Goal: Task Accomplishment & Management: Use online tool/utility

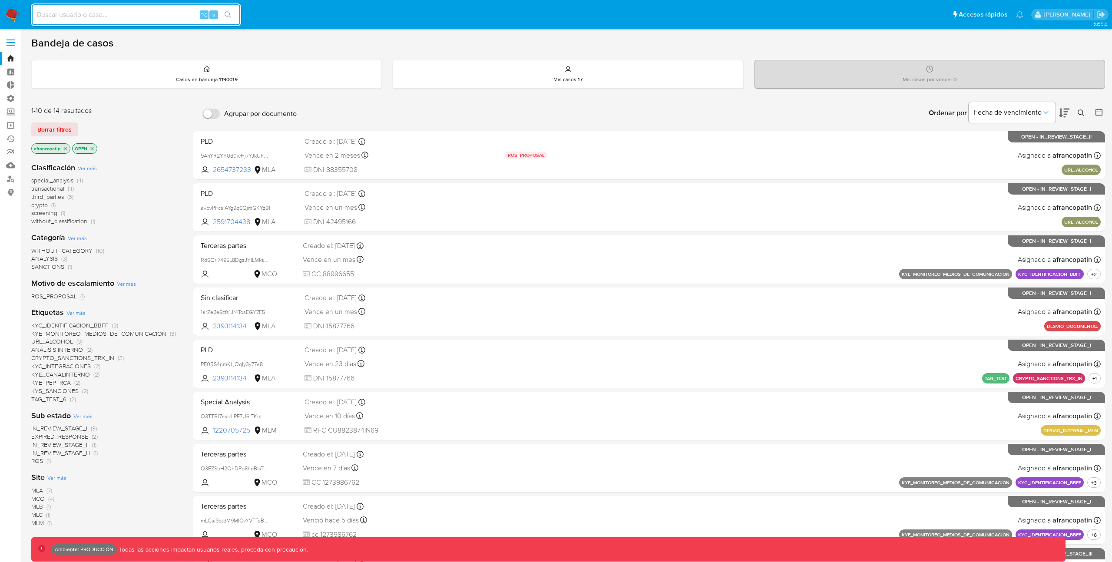
click at [149, 19] on input at bounding box center [136, 14] width 209 height 11
paste input "Cu5z4jRXRnHgpbe92PR6wfNZ"
type input "Cu5z4jRXRnHgpbe92PR6wfNZ"
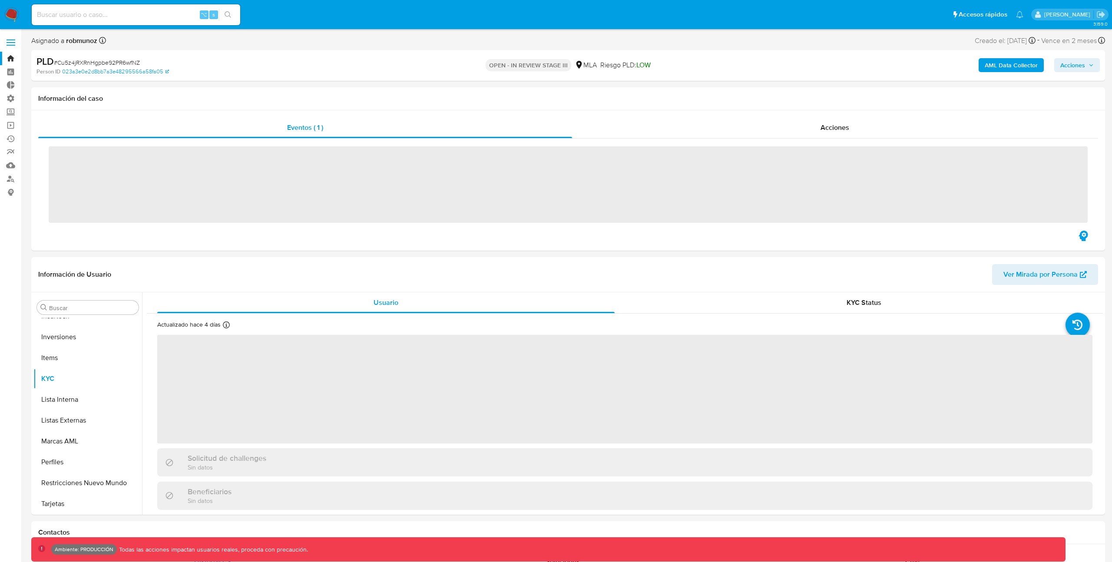
scroll to position [409, 0]
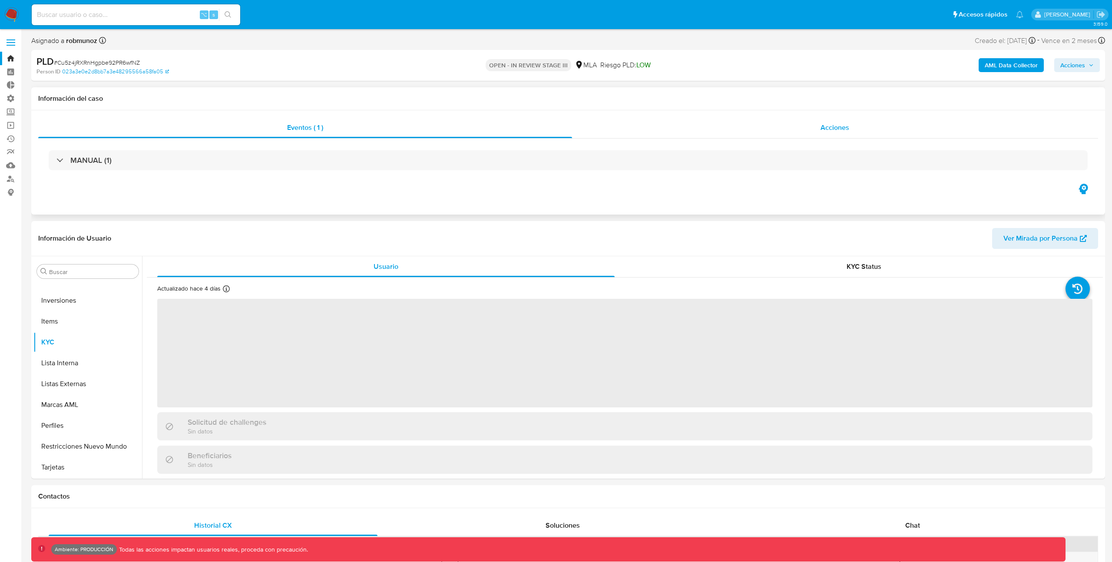
select select "10"
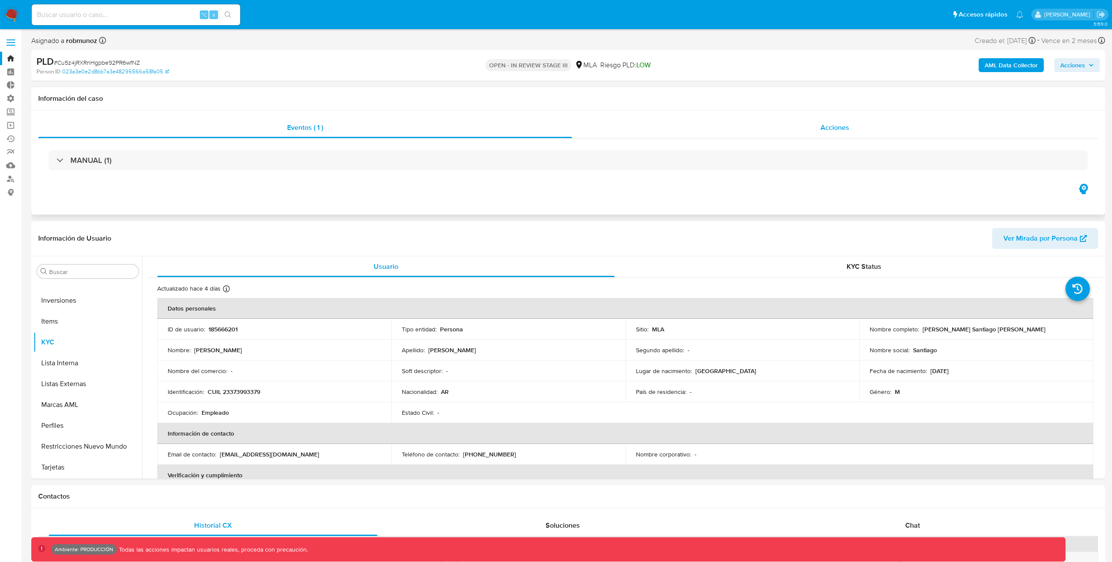
click at [705, 129] on div "Acciones" at bounding box center [835, 127] width 527 height 21
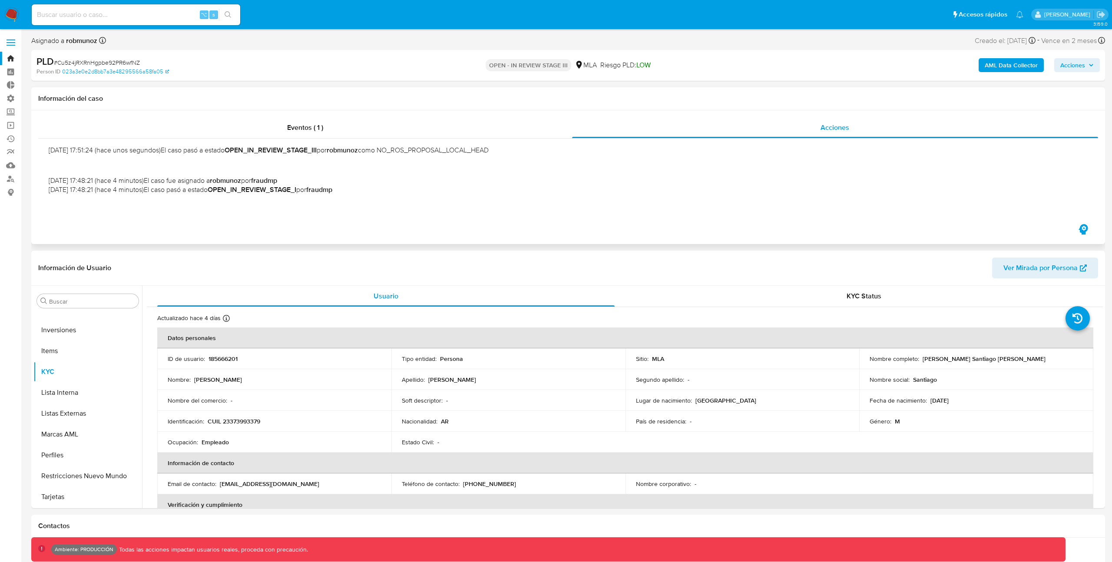
scroll to position [0, 0]
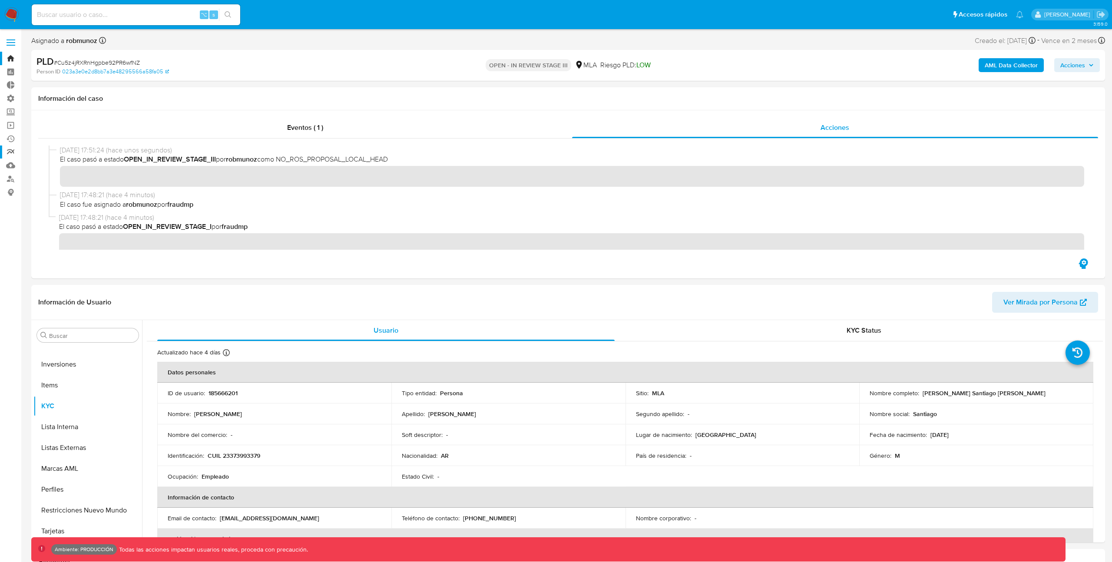
click at [11, 152] on link "Reportes" at bounding box center [51, 152] width 103 height 13
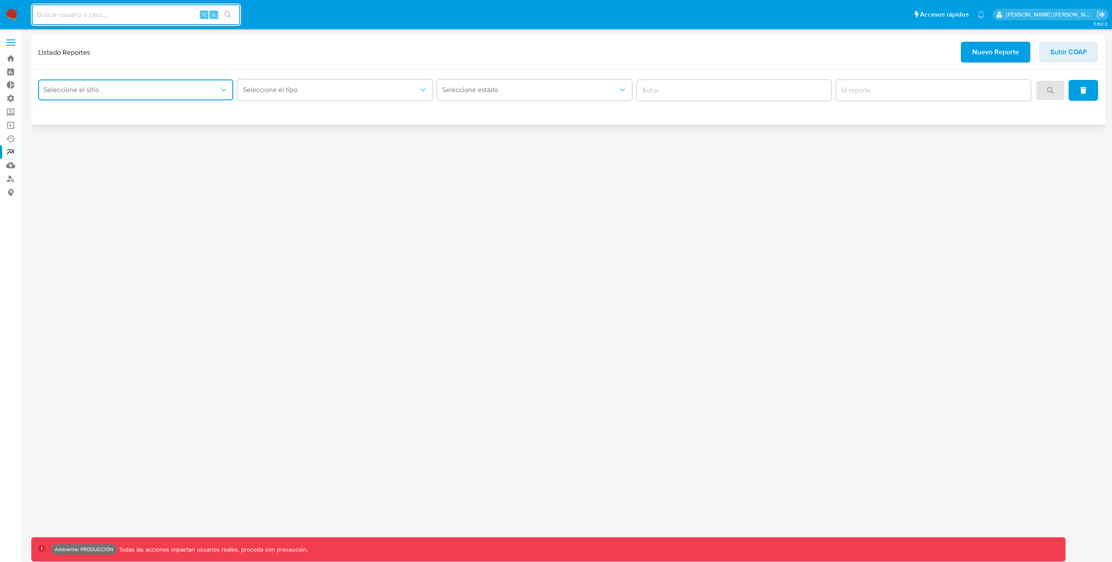
click at [182, 91] on span "Seleccione el sitio" at bounding box center [131, 90] width 176 height 9
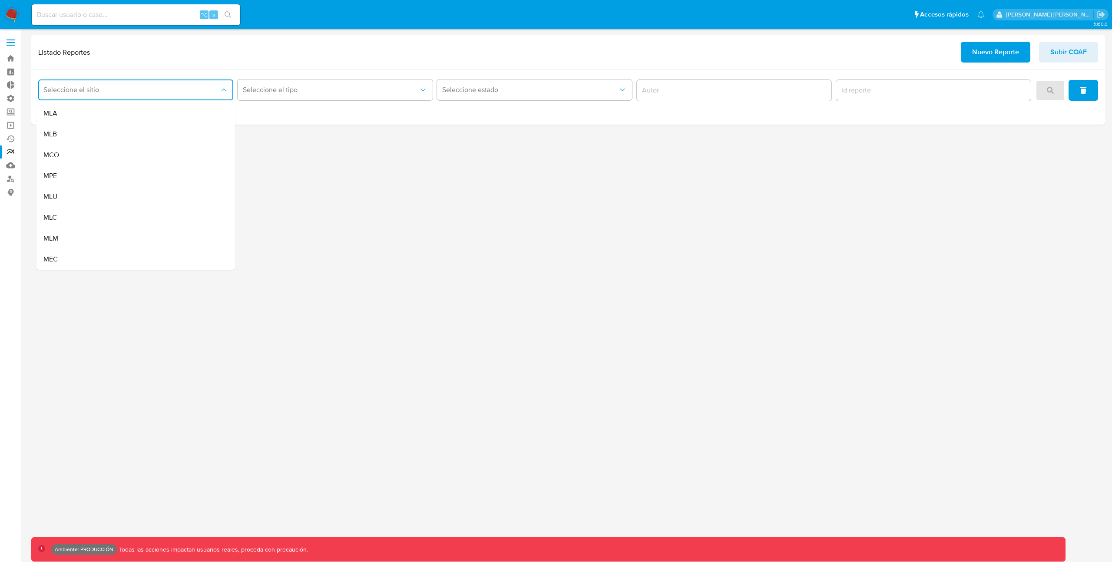
click at [166, 133] on div "MLB" at bounding box center [132, 134] width 179 height 21
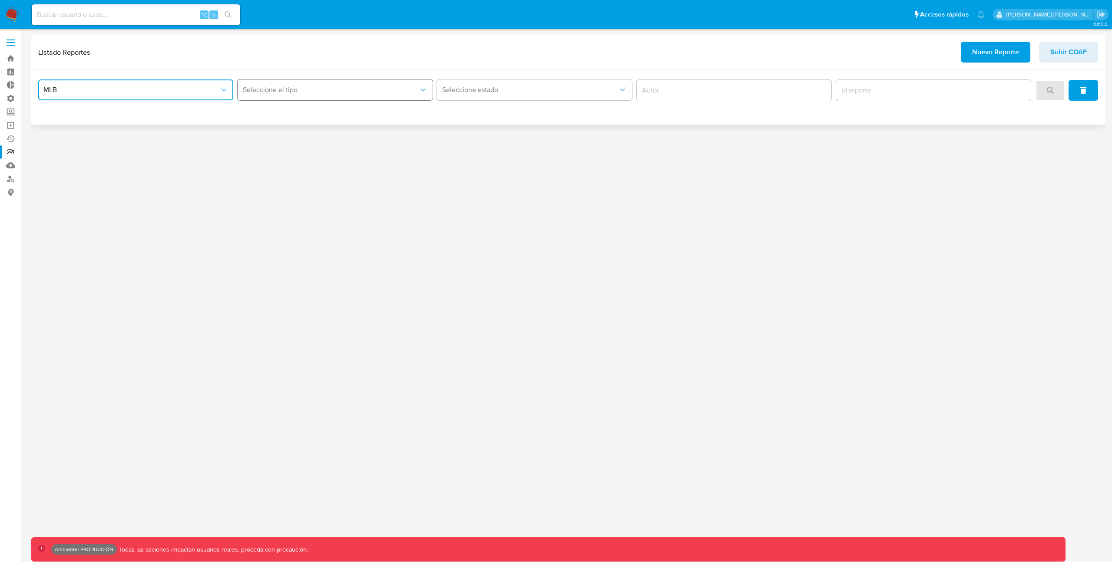
click at [323, 94] on button "Seleccione el tipo" at bounding box center [335, 89] width 195 height 21
click at [322, 116] on div "COAF" at bounding box center [332, 113] width 179 height 21
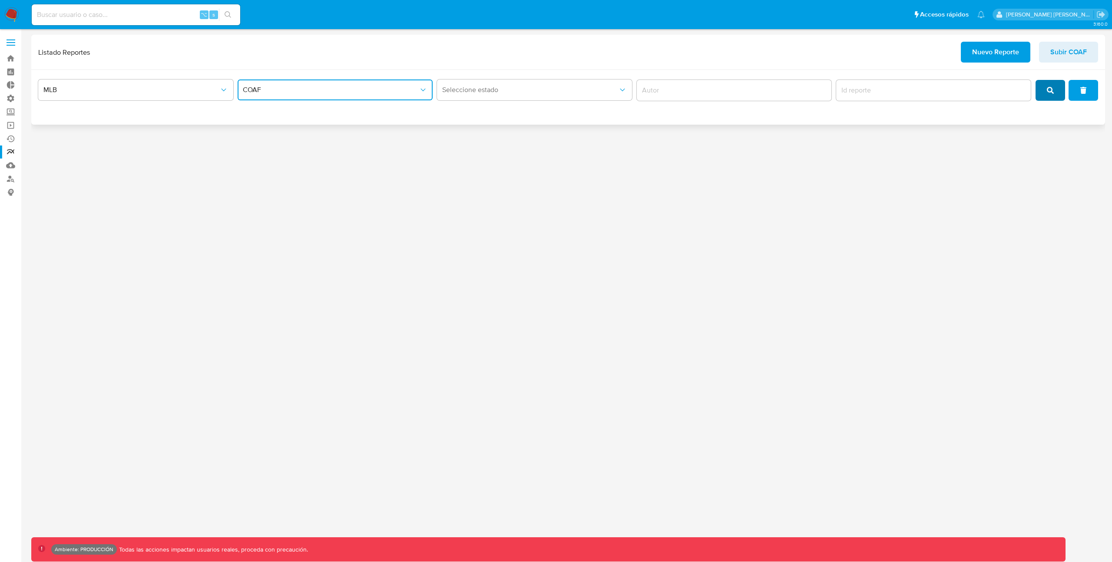
click at [1048, 93] on icon "search" at bounding box center [1050, 90] width 7 height 7
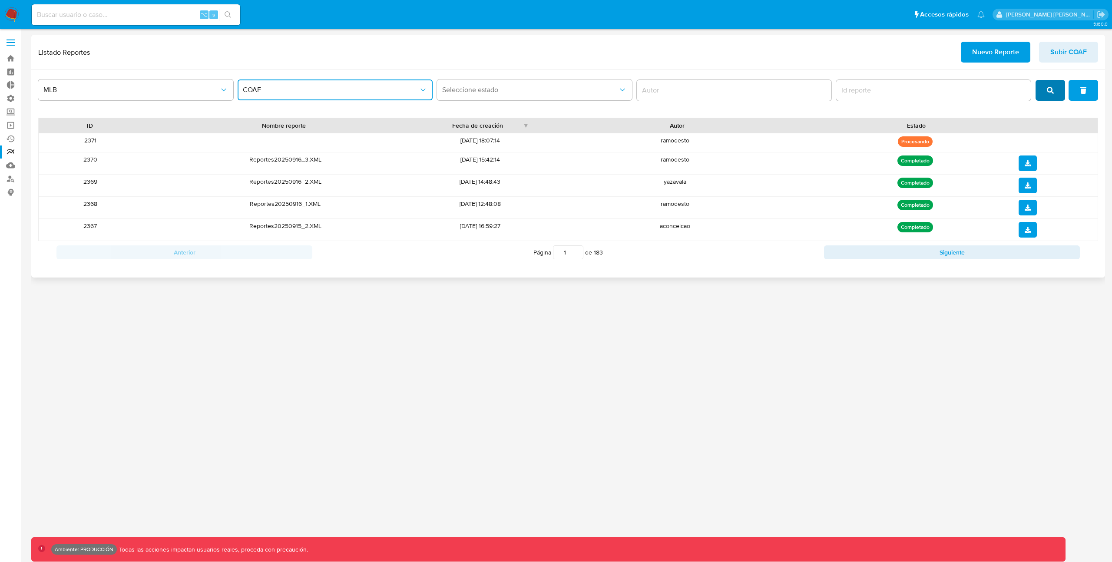
click at [1048, 93] on icon "search" at bounding box center [1050, 90] width 7 height 7
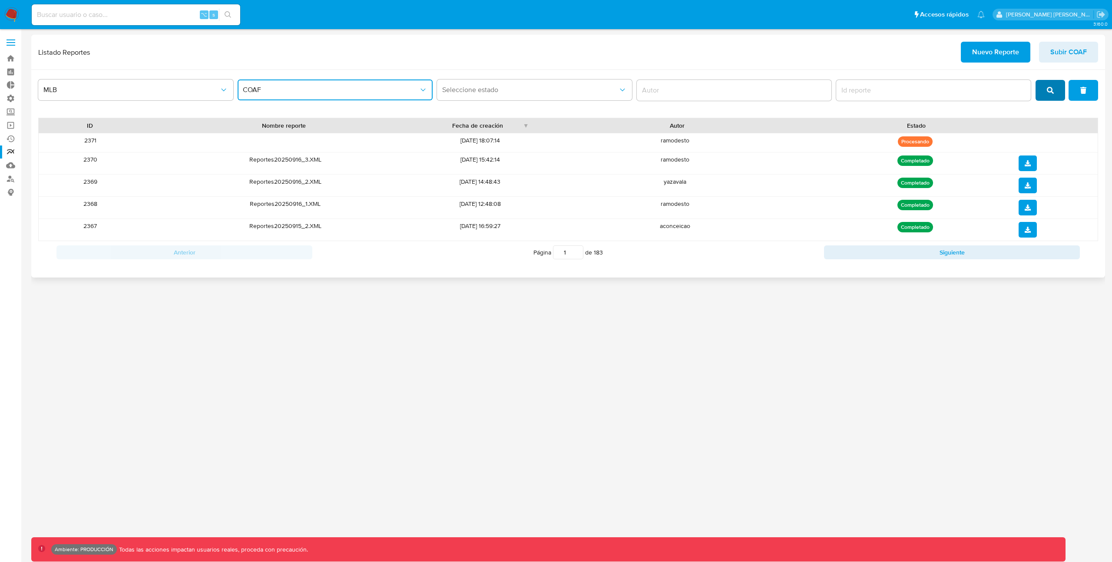
click at [1048, 93] on icon "search" at bounding box center [1050, 90] width 7 height 7
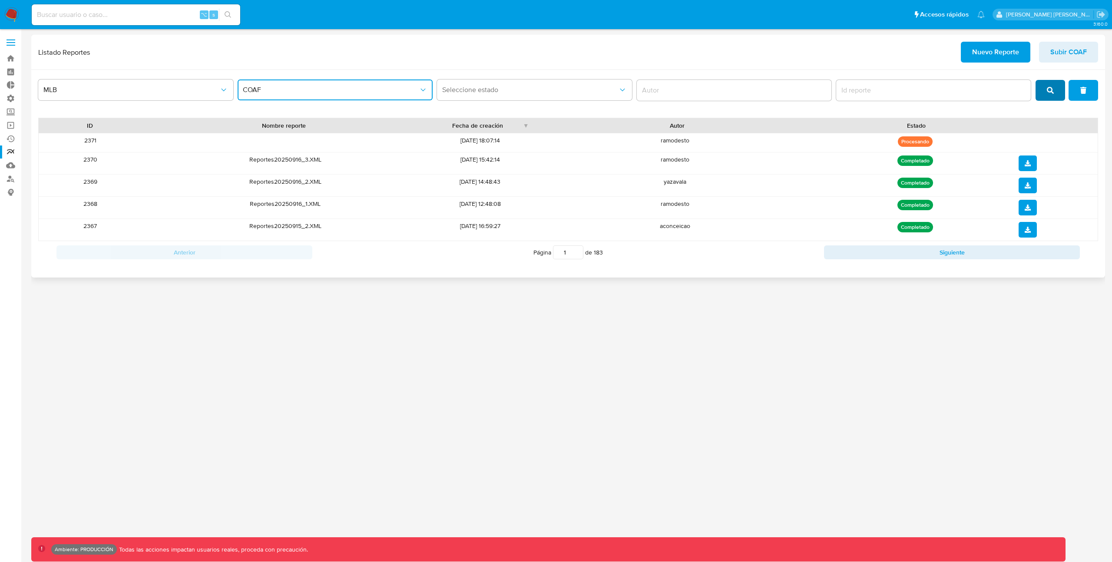
click at [1048, 93] on icon "search" at bounding box center [1050, 90] width 7 height 7
click at [1048, 92] on icon "search" at bounding box center [1050, 90] width 7 height 7
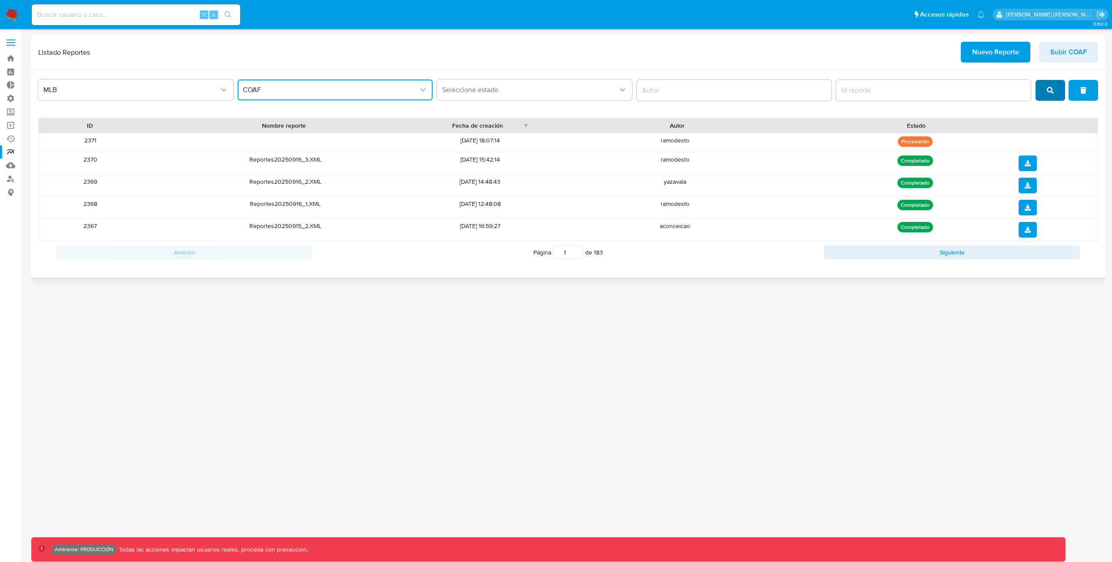
click at [1048, 92] on icon "search" at bounding box center [1050, 90] width 7 height 7
click at [12, 124] on link "Operaciones masivas" at bounding box center [51, 125] width 103 height 13
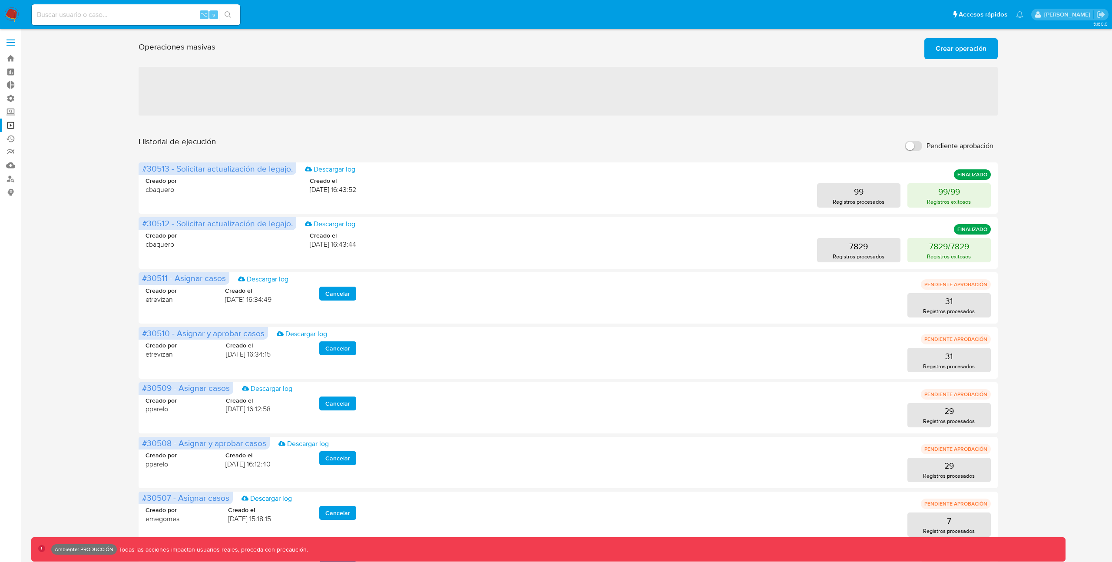
click at [976, 50] on span "Crear operación" at bounding box center [961, 48] width 51 height 19
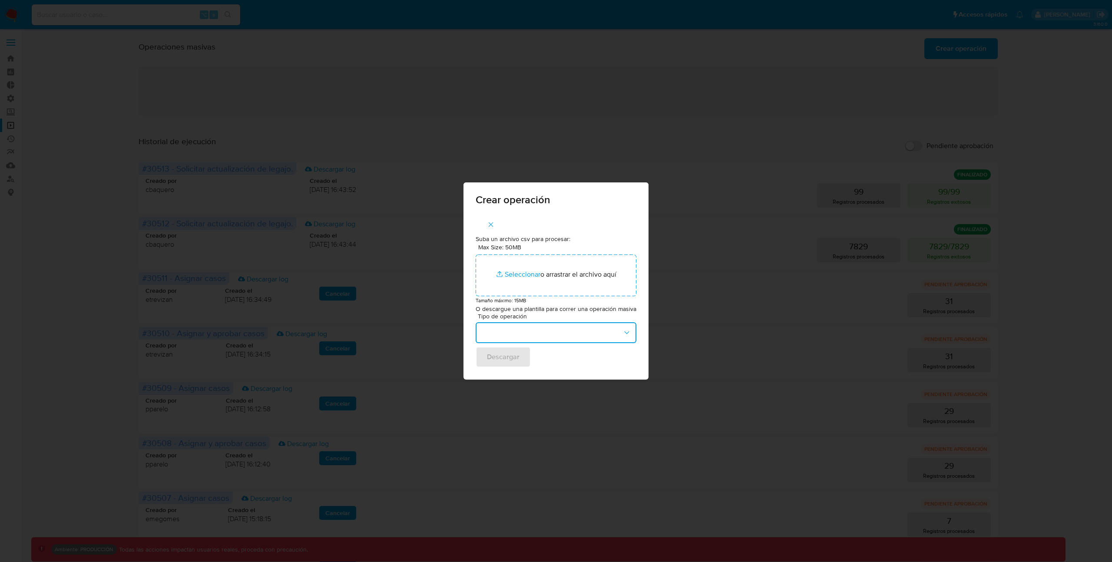
click at [625, 333] on icon "button" at bounding box center [626, 332] width 5 height 3
click at [596, 131] on div "Crear operación Suba un archivo csv para procesar: Max Size: 50MB Seleccionar a…" at bounding box center [556, 281] width 1112 height 562
click at [495, 226] on icon "button" at bounding box center [491, 225] width 8 height 8
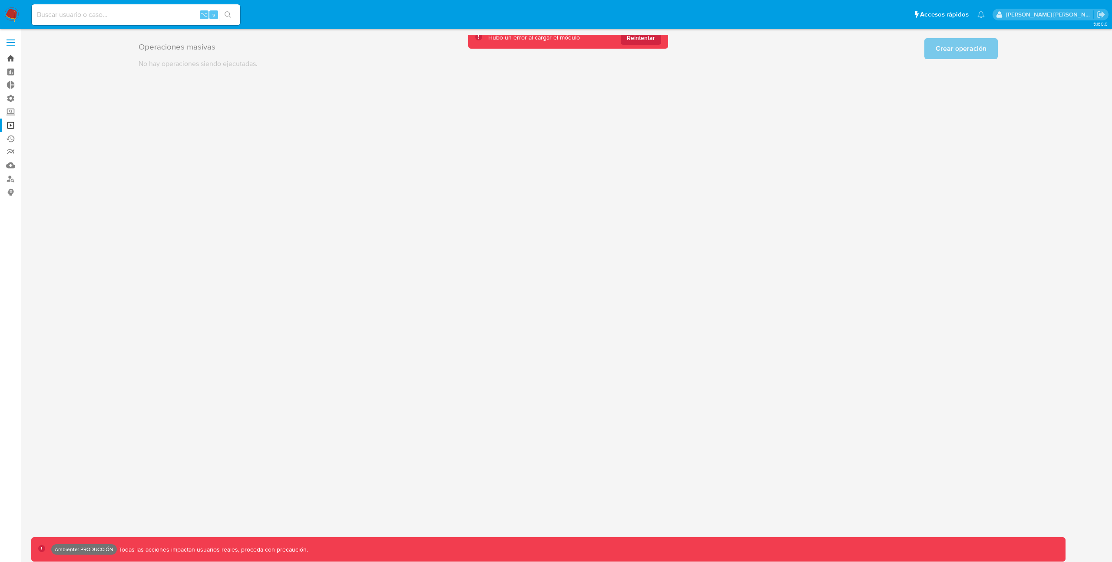
click at [13, 57] on link "Bandeja" at bounding box center [51, 58] width 103 height 13
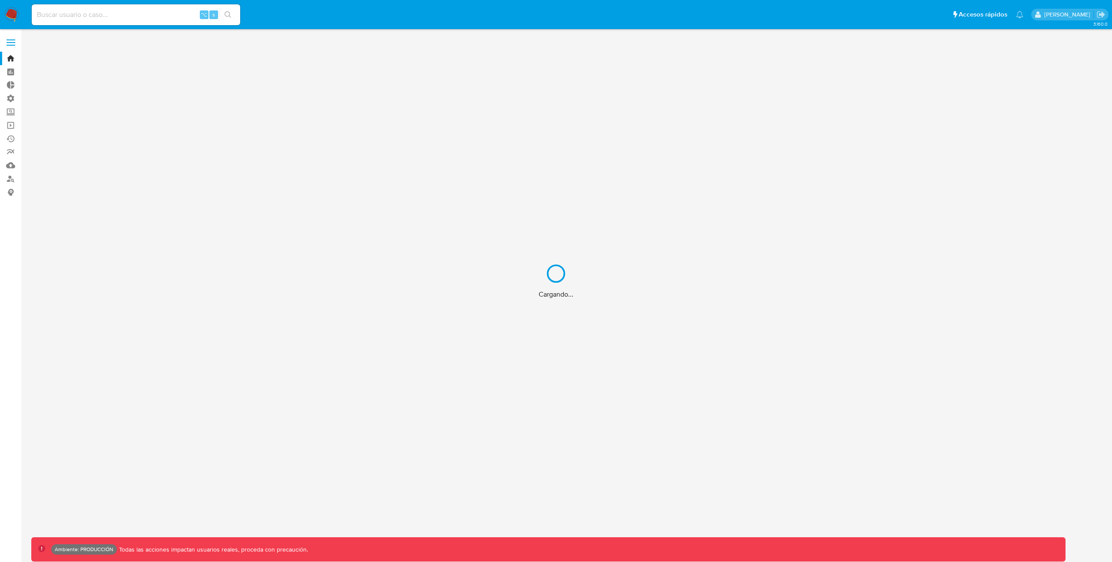
drag, startPoint x: 0, startPoint y: 0, endPoint x: 103, endPoint y: 13, distance: 103.8
click at [103, 13] on div "Cargando..." at bounding box center [556, 281] width 1112 height 562
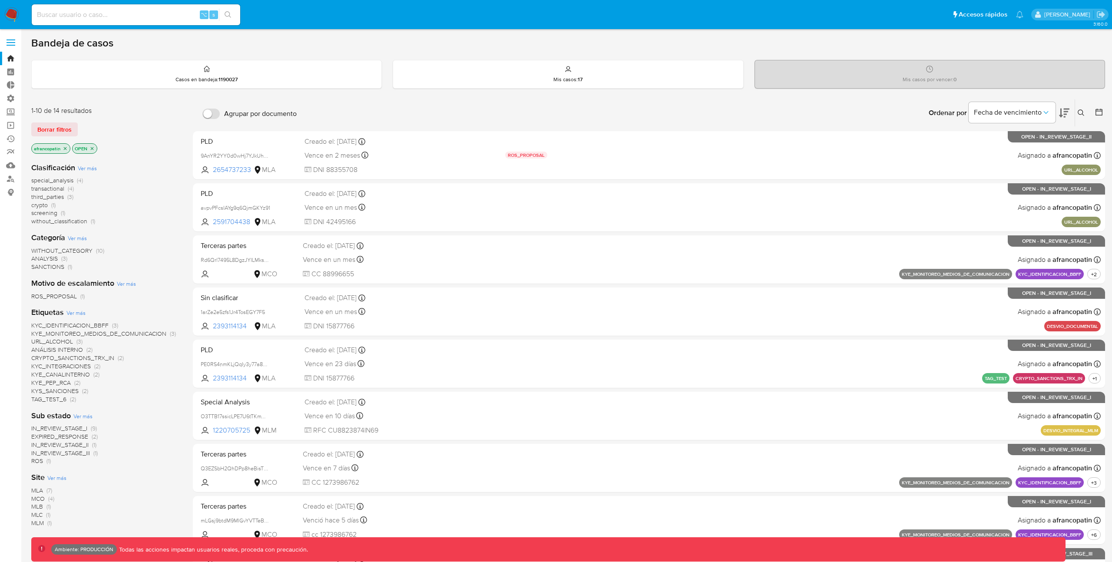
click at [104, 13] on input at bounding box center [136, 14] width 209 height 11
paste input "fdSLc8Hj2f6XZbdMo3fFP0yE"
type input "fdSLc8Hj2f6XZbdMo3fFP0yE"
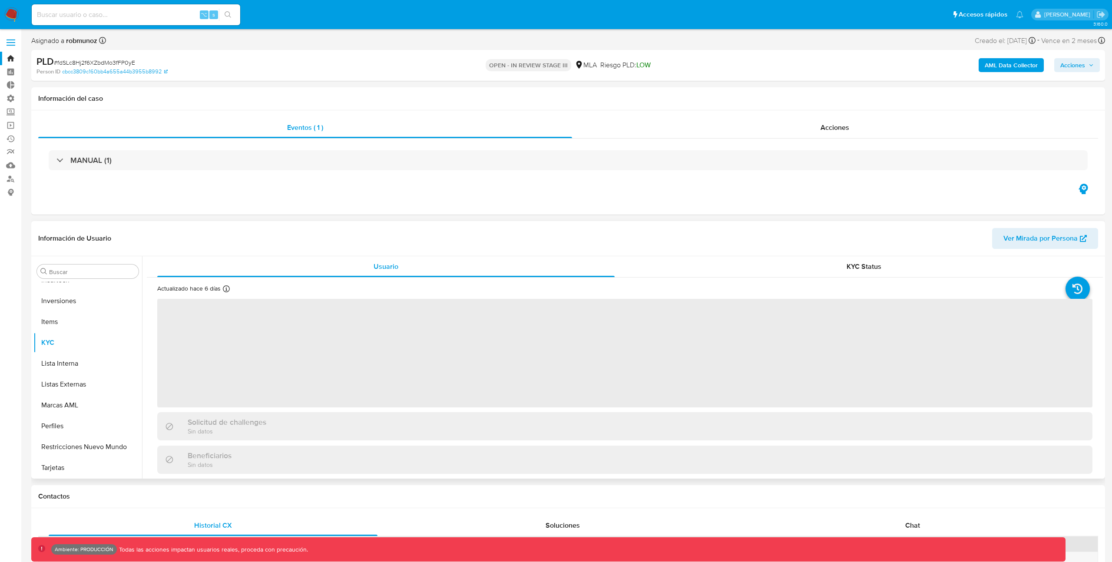
scroll to position [409, 0]
select select "10"
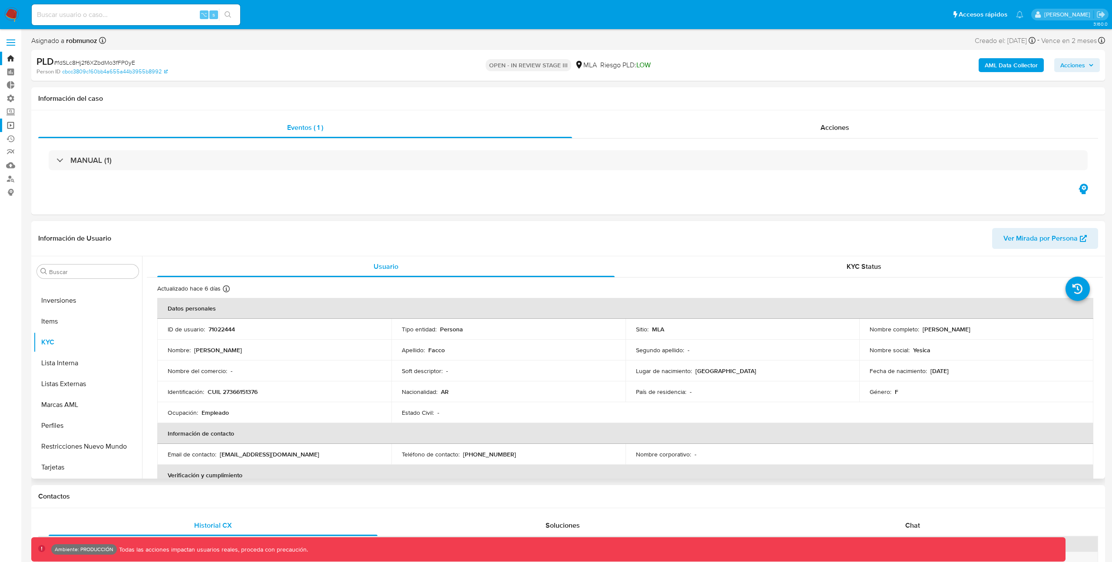
click at [12, 126] on link "Operaciones masivas" at bounding box center [51, 125] width 103 height 13
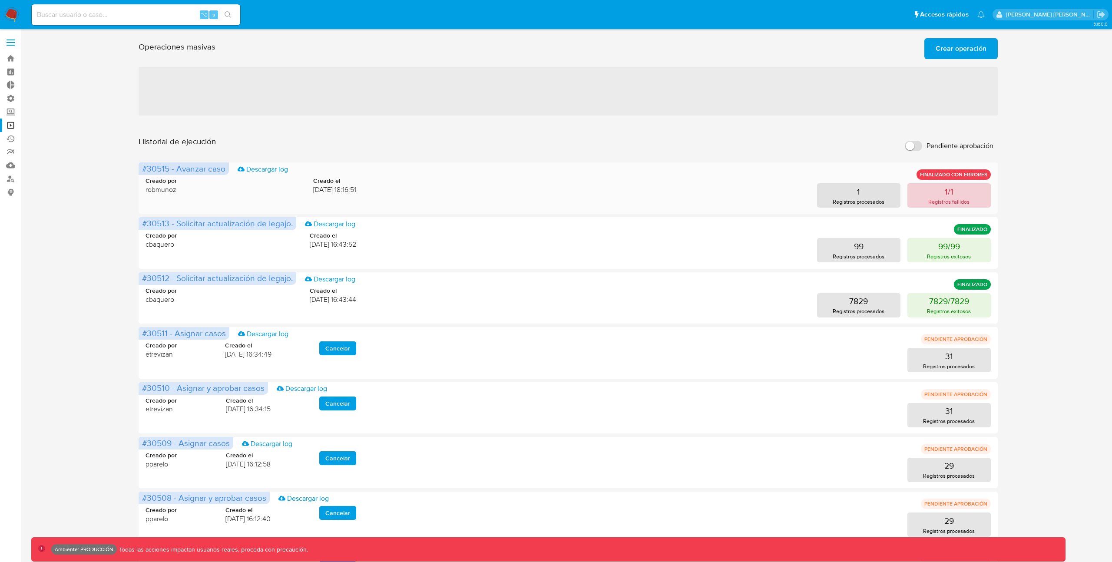
click at [937, 202] on p "Registros fallidos" at bounding box center [948, 202] width 41 height 8
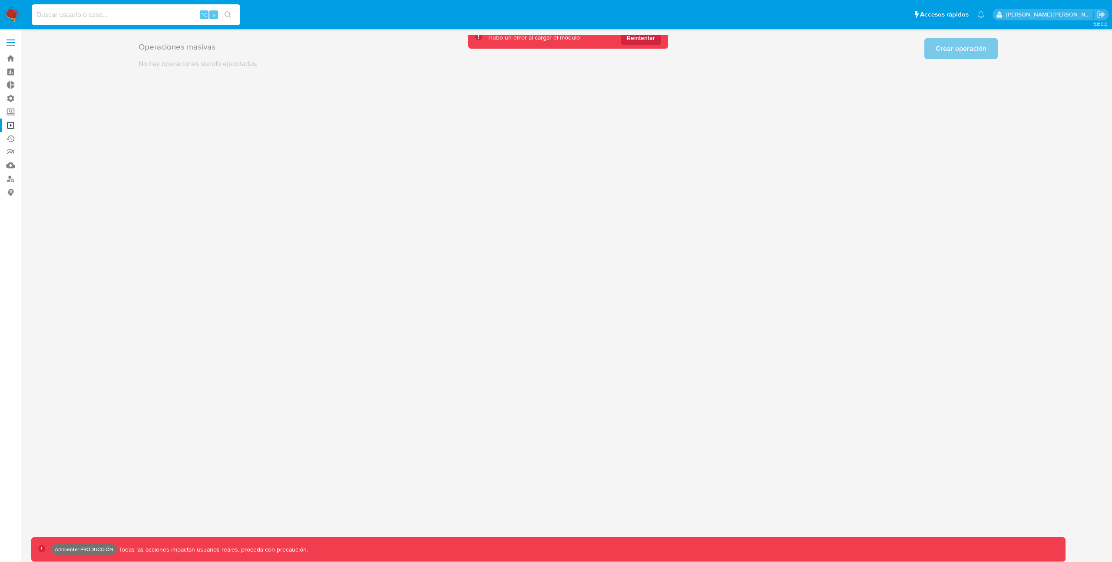
click at [87, 12] on input at bounding box center [136, 14] width 209 height 11
paste input "fdSLc8Hj2f6XZbdMo3fFP0yE"
type input "fdSLc8Hj2f6XZbdMo3fFP0yE"
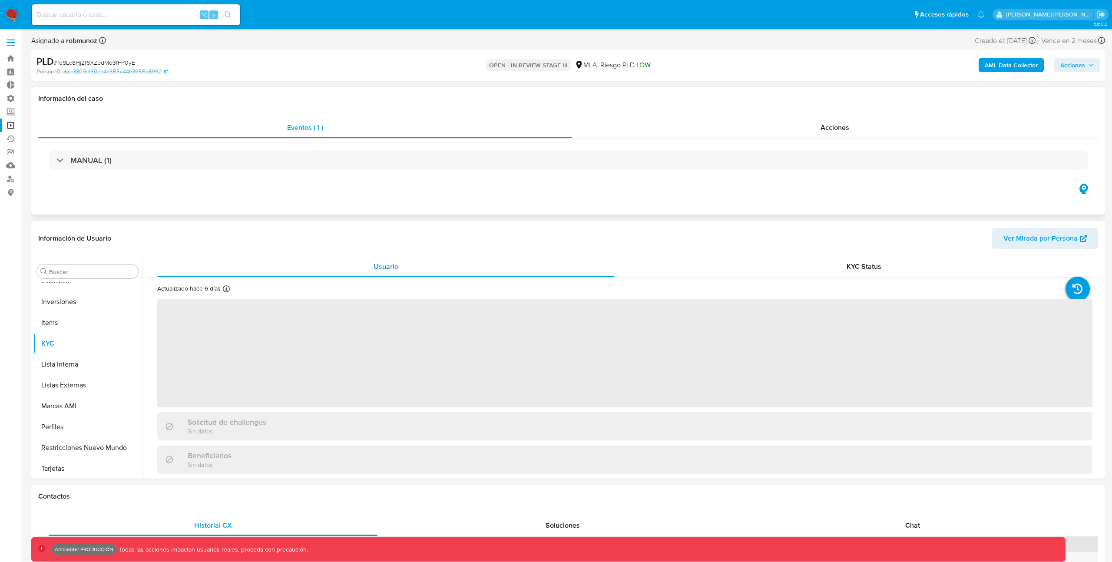
scroll to position [409, 0]
select select "10"
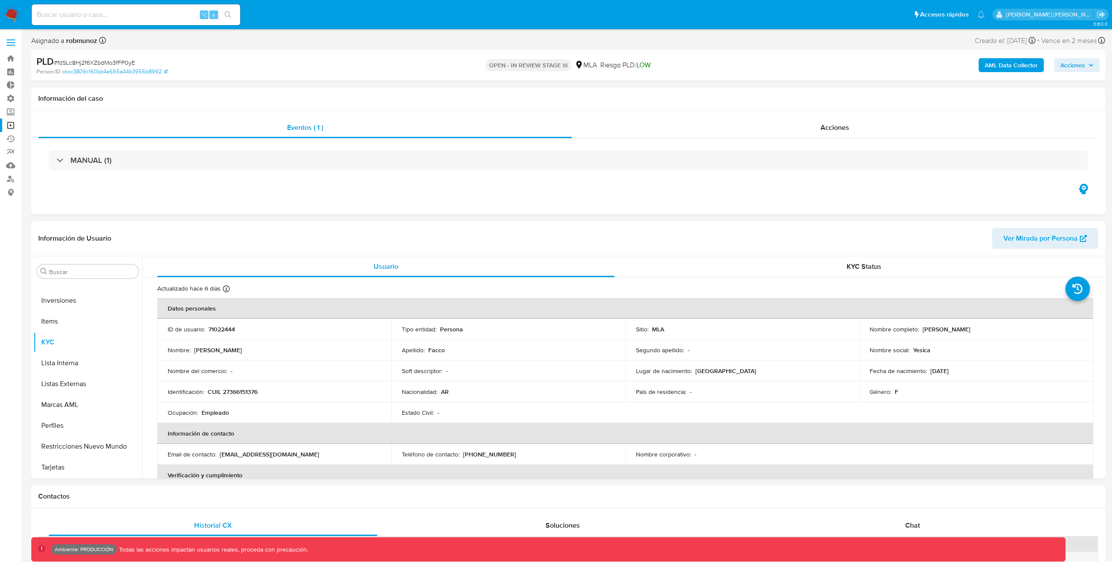
click at [1070, 63] on span "Acciones" at bounding box center [1072, 65] width 25 height 14
click at [11, 125] on link "Operaciones masivas" at bounding box center [51, 125] width 103 height 13
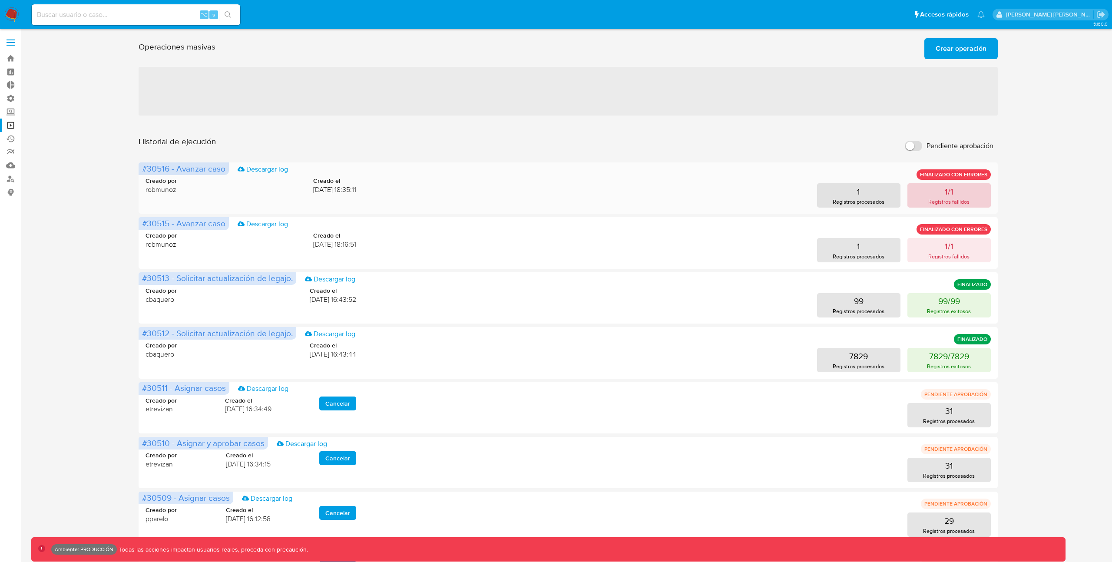
click at [924, 197] on button "1/1 Registros fallidos" at bounding box center [948, 195] width 83 height 24
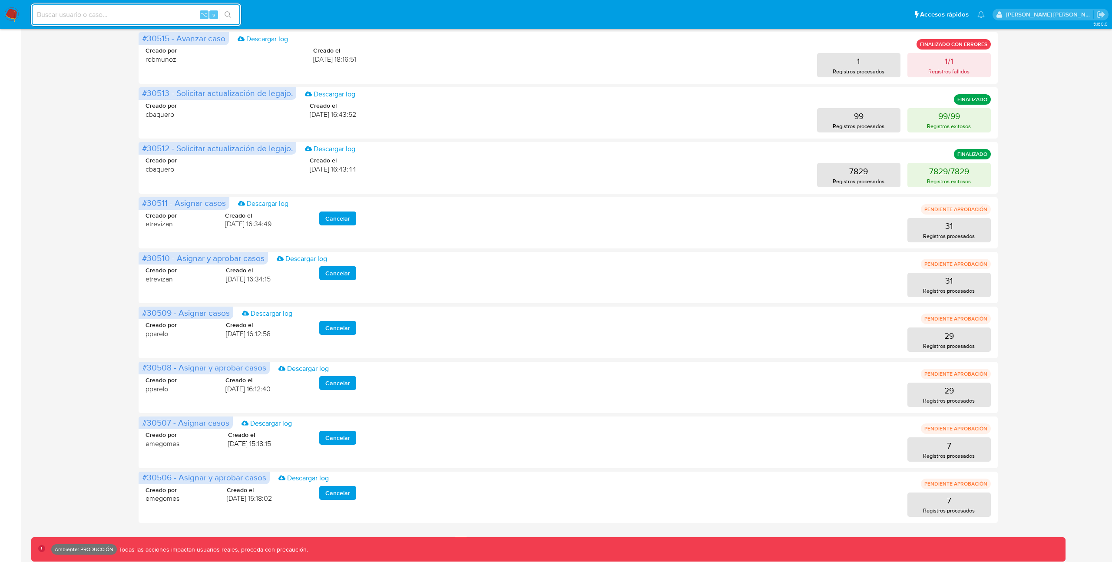
scroll to position [211, 0]
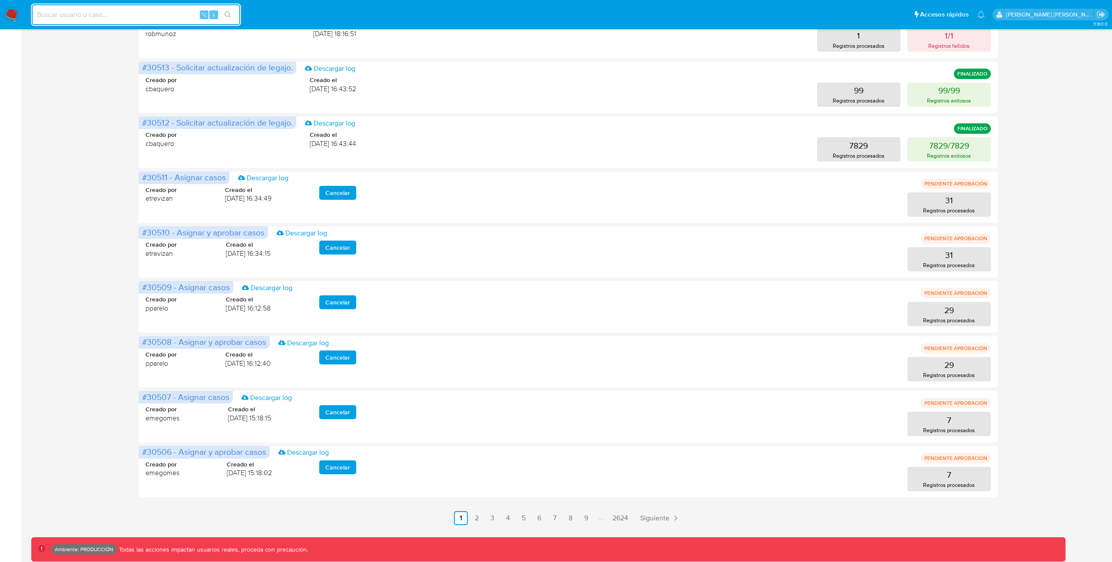
click at [476, 518] on link "2" at bounding box center [477, 518] width 14 height 14
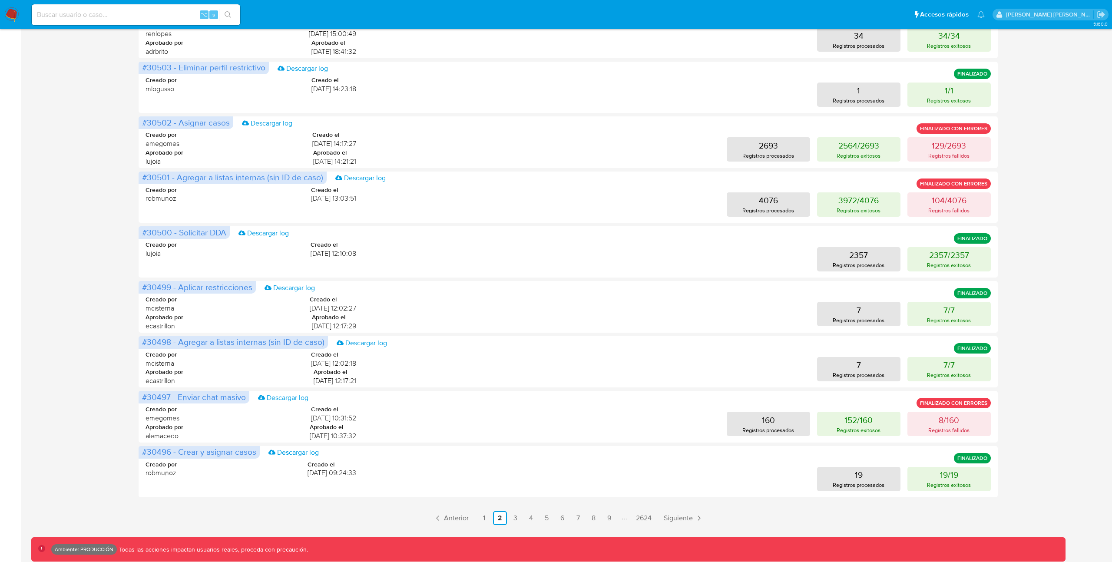
click at [513, 517] on link "3" at bounding box center [516, 518] width 14 height 14
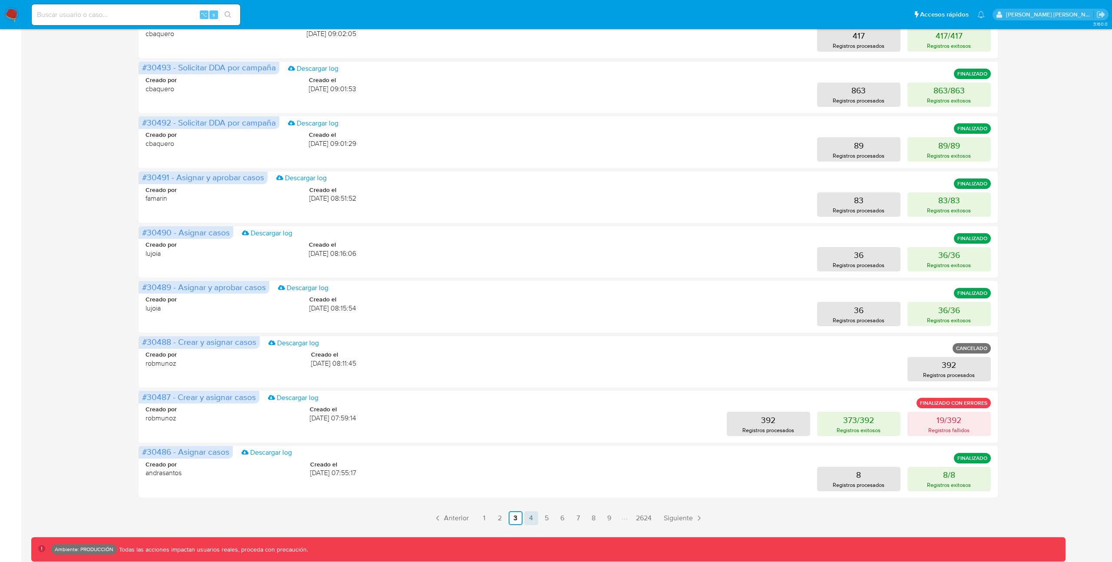
click at [531, 517] on link "4" at bounding box center [531, 518] width 14 height 14
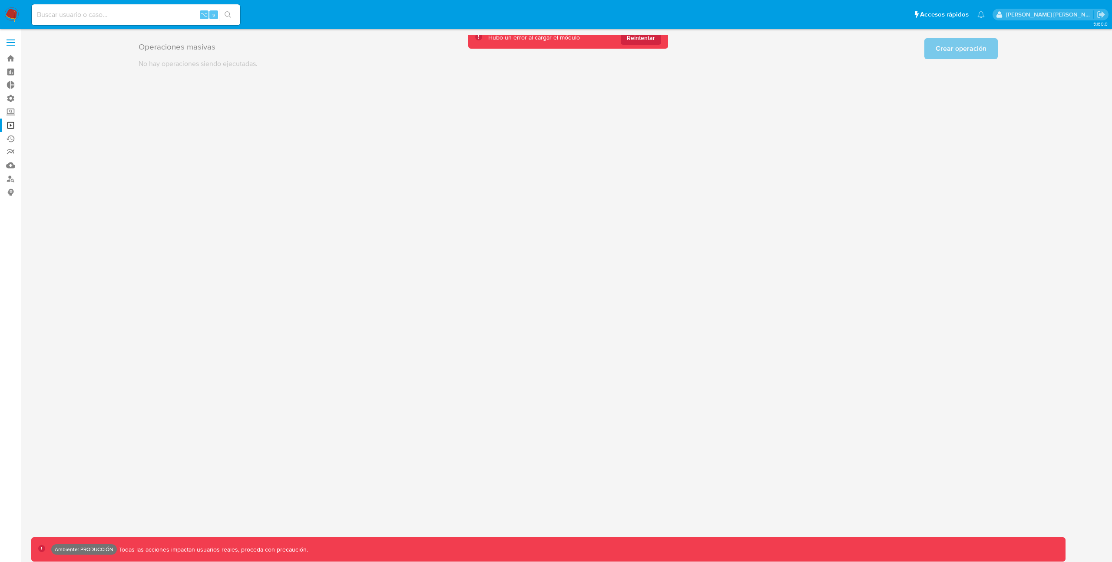
scroll to position [0, 0]
click at [116, 15] on input at bounding box center [136, 14] width 209 height 11
paste input "fe9z8CT2hgO491KjsPDnlaHh"
type input "fe9z8CT2hgO491KjsPDnlaHh"
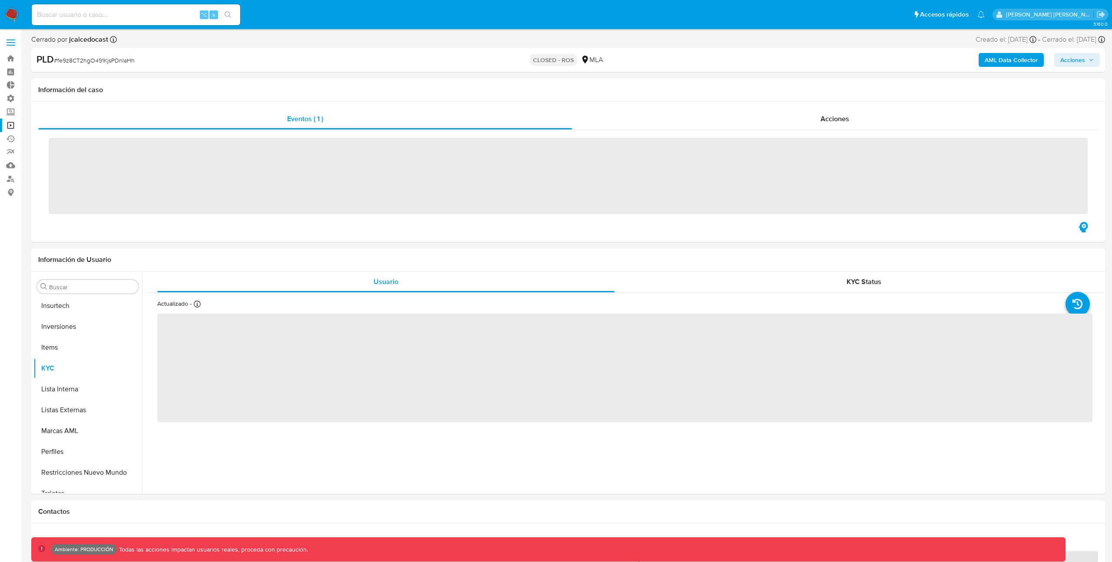
scroll to position [409, 0]
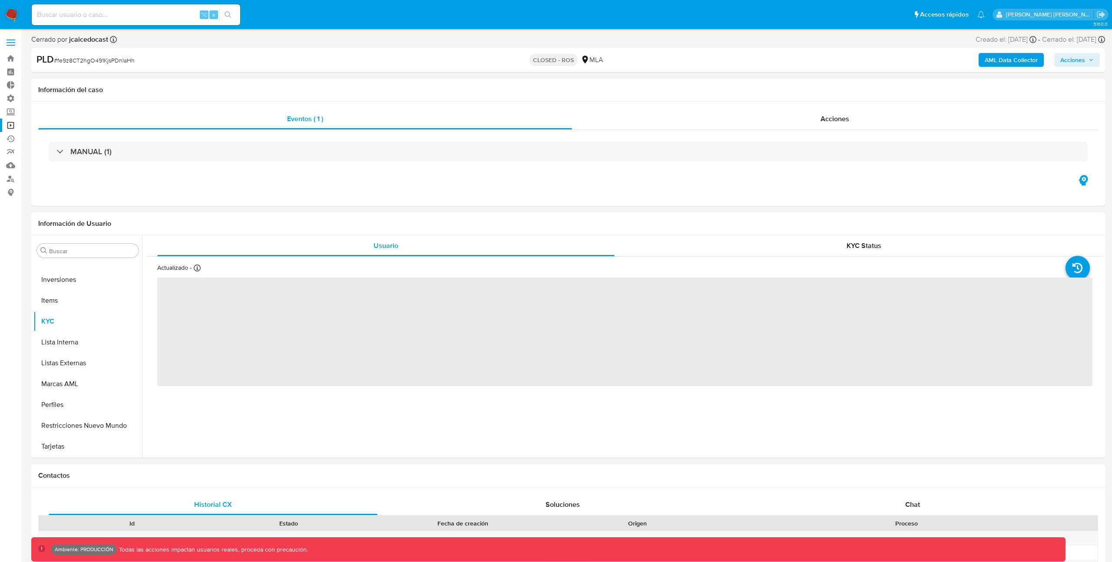
select select "10"
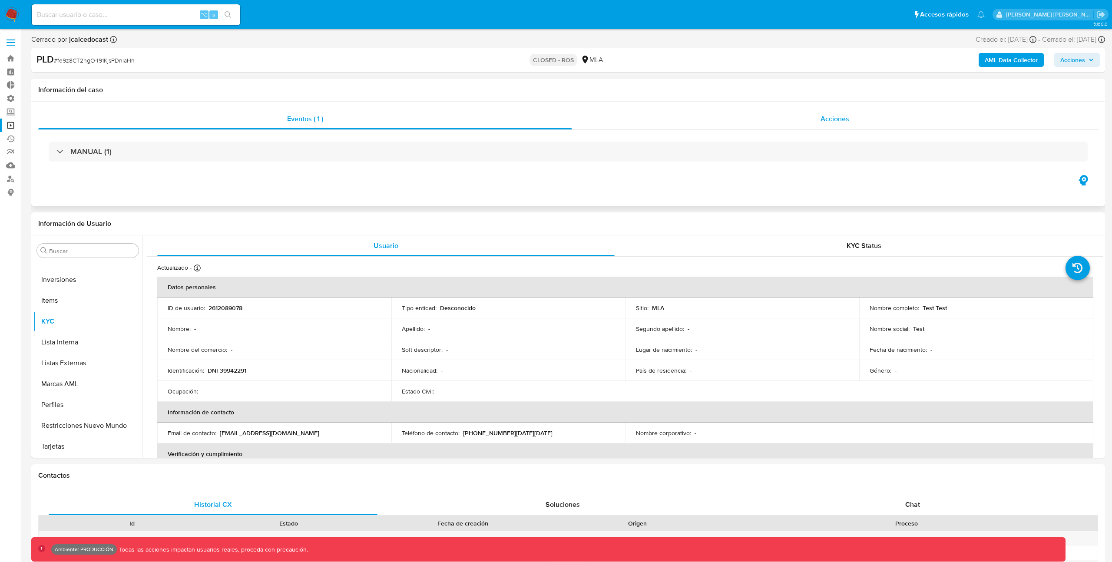
click at [827, 122] on span "Acciones" at bounding box center [835, 119] width 29 height 10
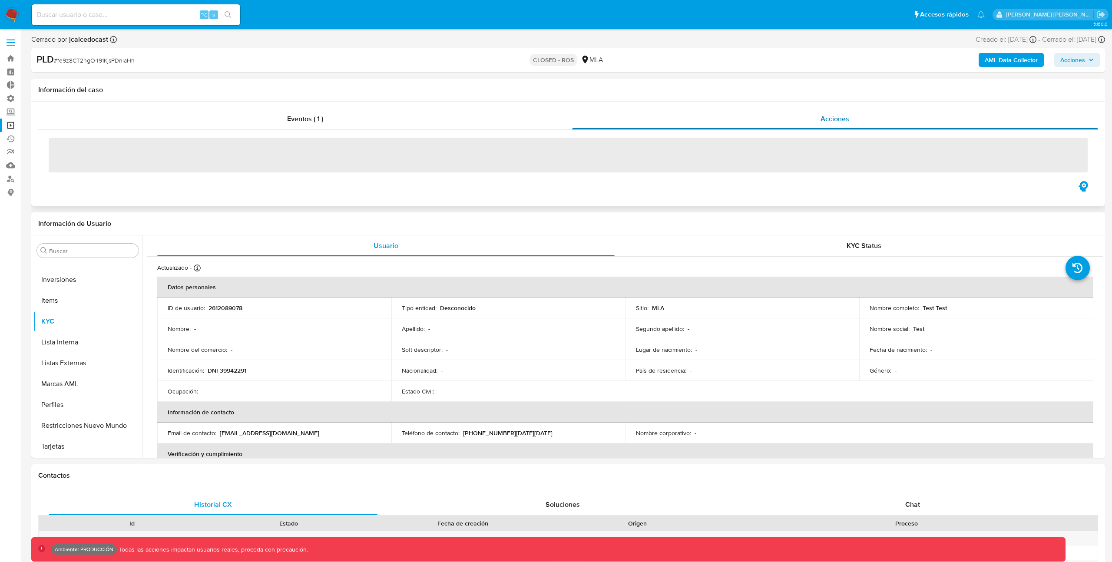
click at [824, 119] on span "Acciones" at bounding box center [835, 119] width 29 height 10
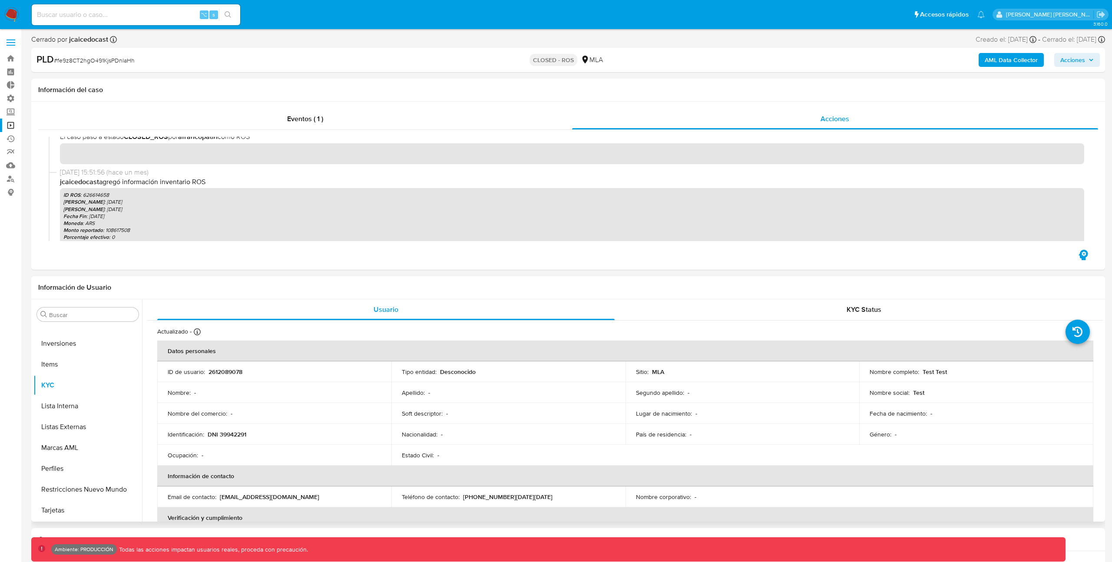
scroll to position [0, 0]
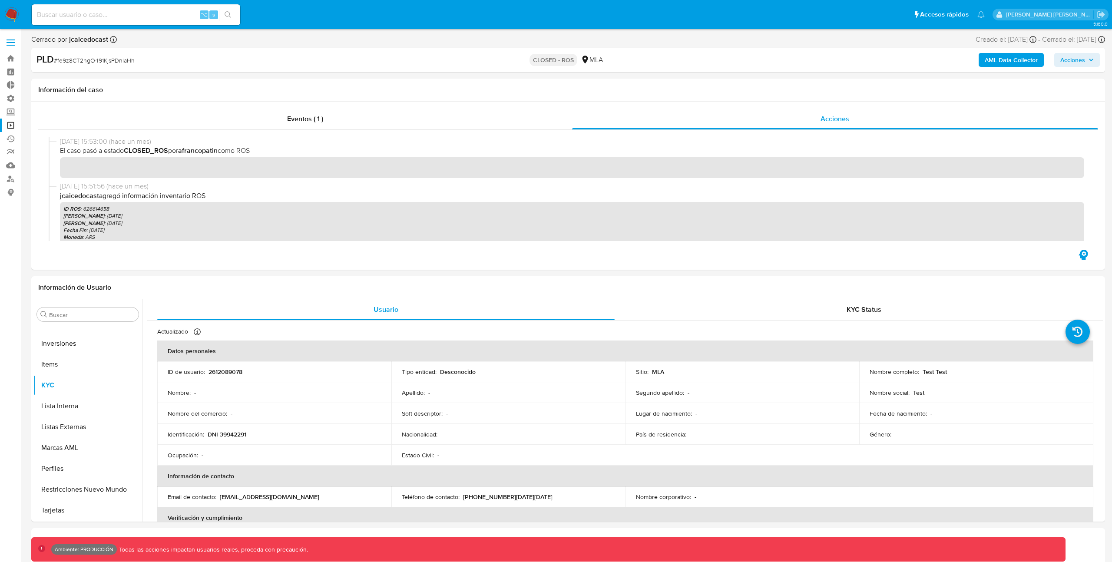
click at [93, 60] on span "# fe9z8CT2hgO491KjsPDnlaHh" at bounding box center [94, 60] width 81 height 9
copy span "fe9z8CT2hgO491KjsPDnlaHh"
click at [12, 126] on link "Operaciones masivas" at bounding box center [51, 125] width 103 height 13
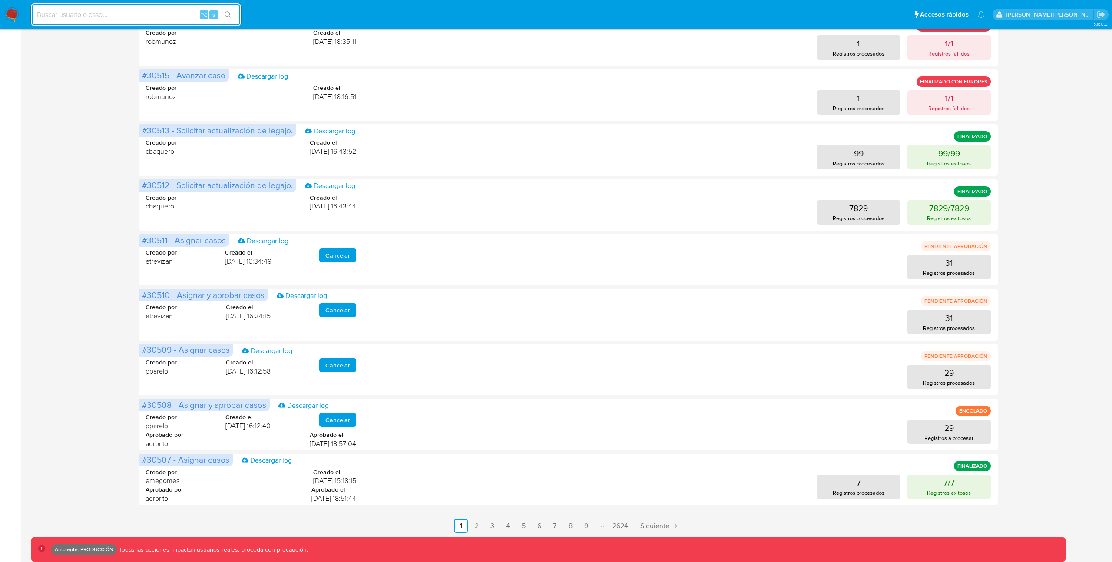
scroll to position [211, 0]
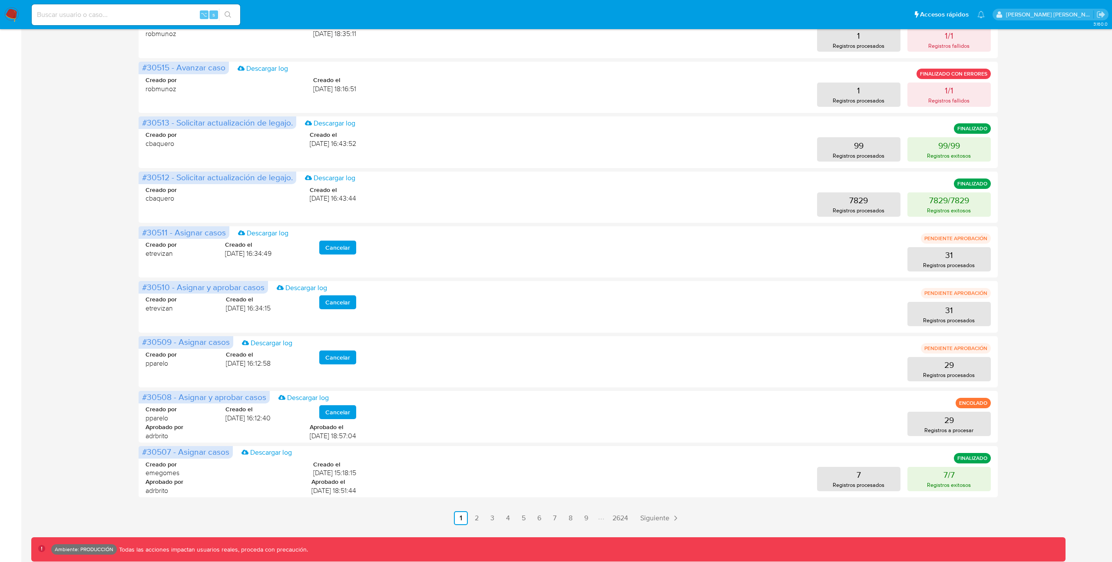
click at [478, 519] on link "2" at bounding box center [477, 518] width 14 height 14
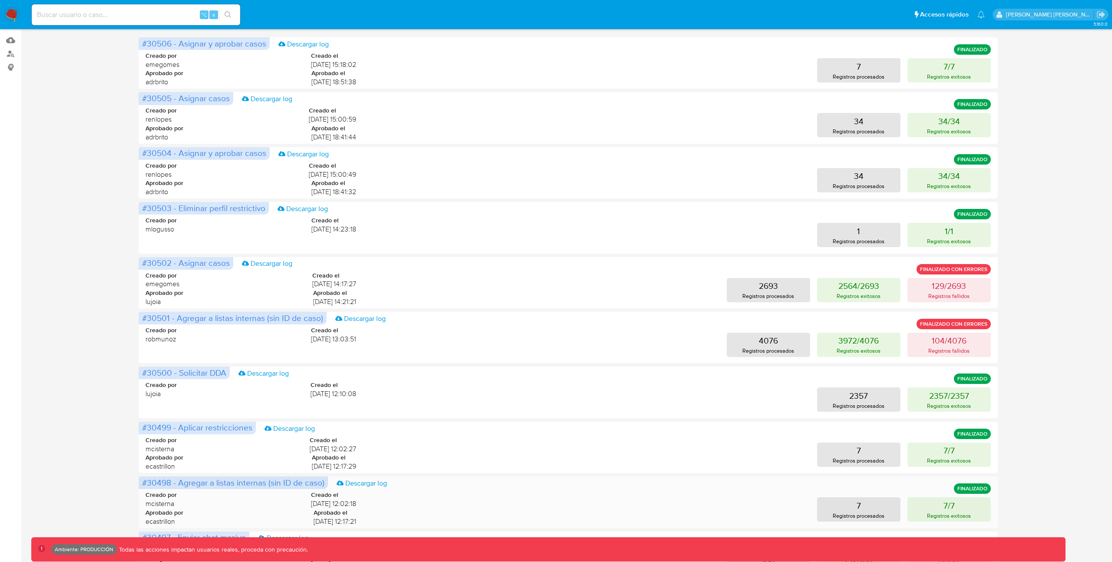
scroll to position [0, 0]
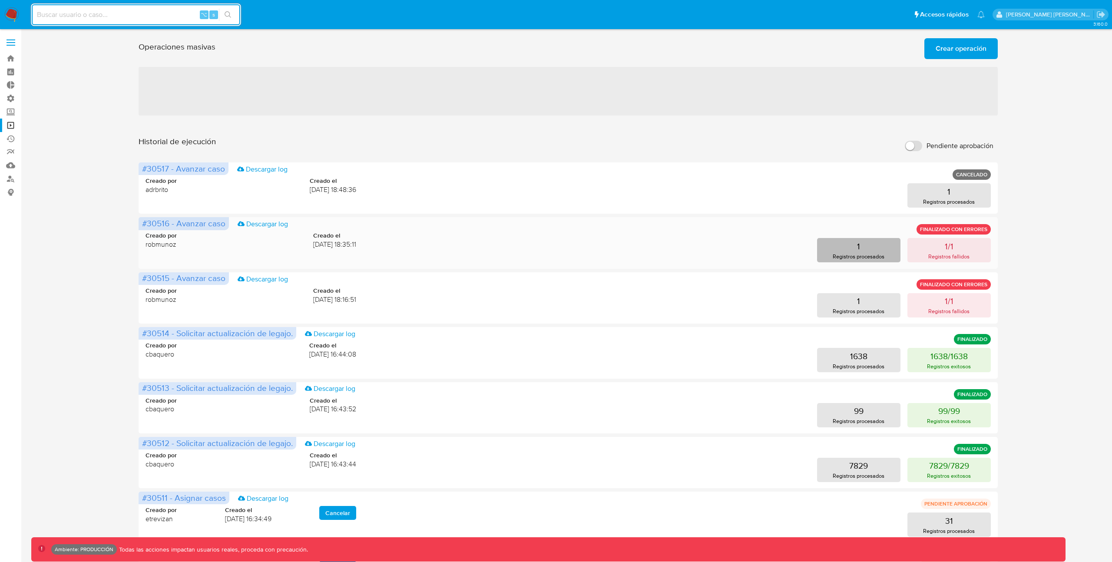
click at [873, 252] on button "1 Registros procesados" at bounding box center [858, 250] width 83 height 24
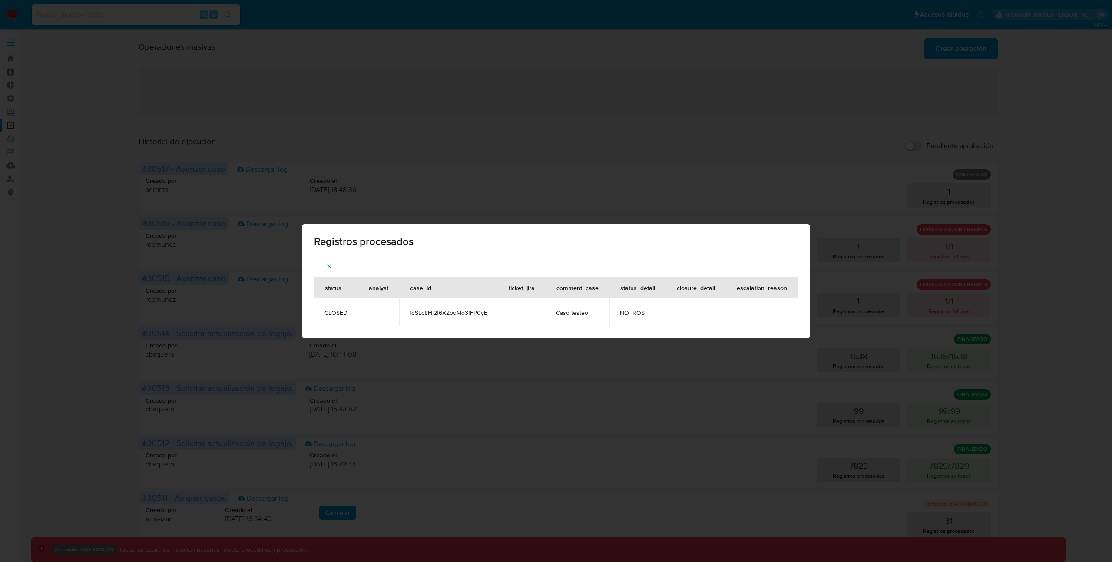
click at [868, 190] on div "Registros procesados status analyst case_id ticket_jira comment_case status_det…" at bounding box center [556, 281] width 1112 height 562
click at [857, 194] on div "Registros procesados status analyst case_id ticket_jira comment_case status_det…" at bounding box center [556, 281] width 1112 height 562
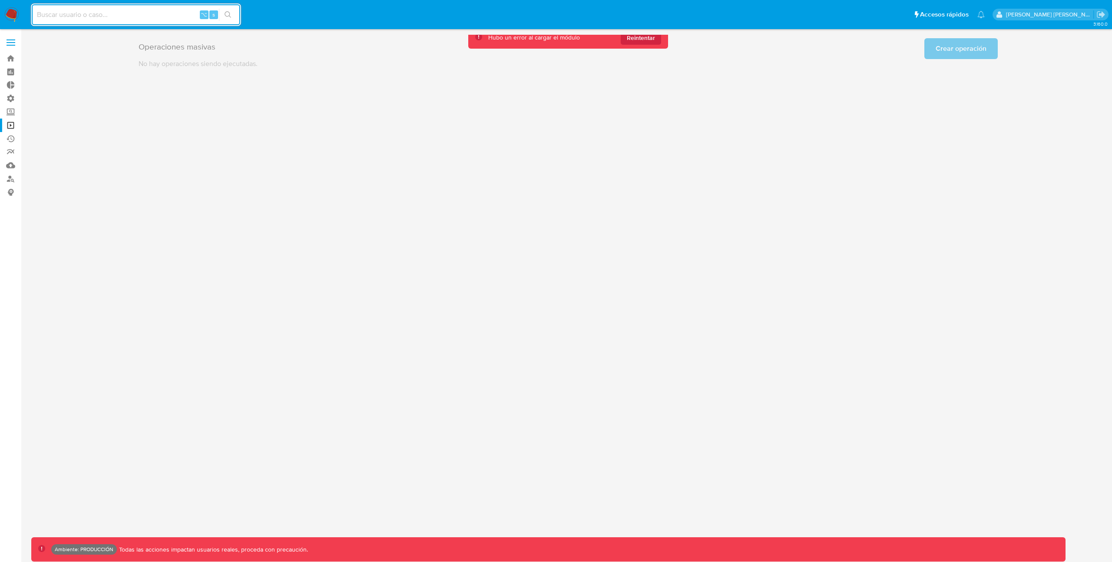
click at [198, 117] on div "3.160.0 Ambiente: PRODUCCIÓN Todas las acciones impactan usuarios reales, proce…" at bounding box center [568, 296] width 1074 height 522
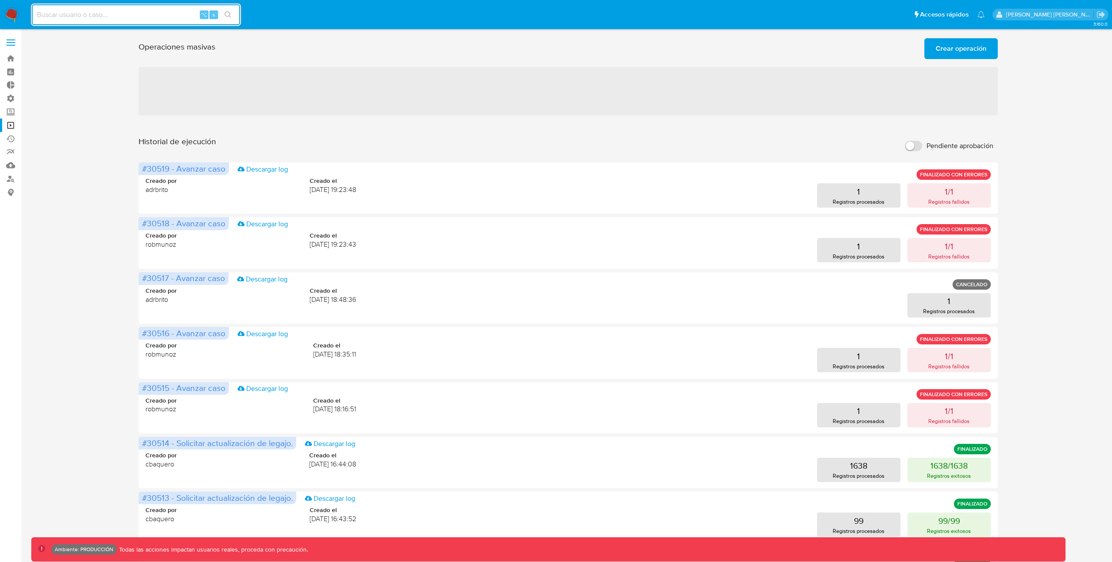
click at [957, 50] on span "Crear operación" at bounding box center [961, 48] width 51 height 19
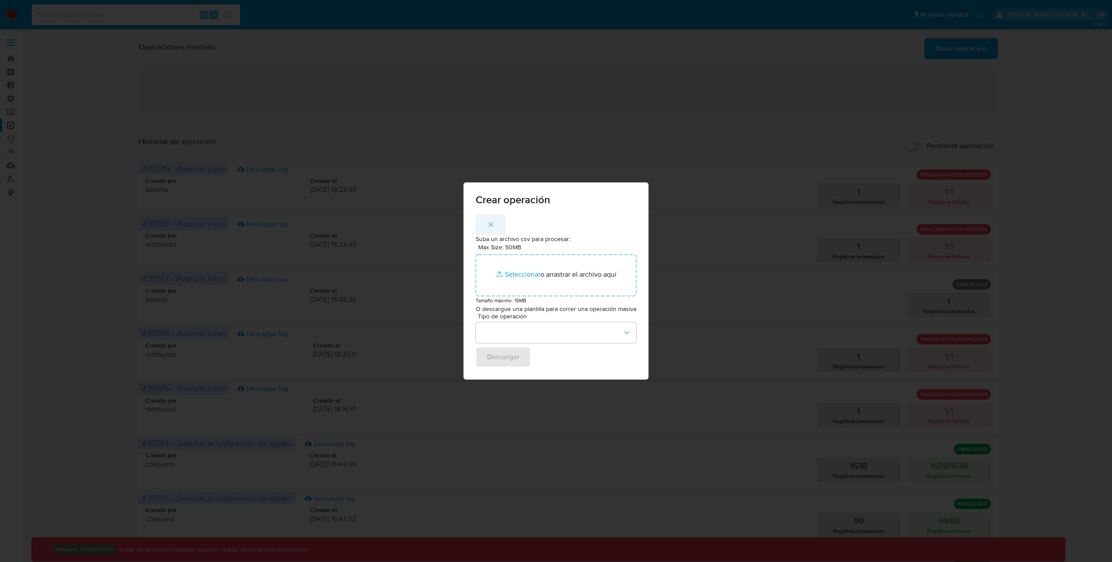
click at [491, 225] on icon "button" at bounding box center [491, 225] width 8 height 8
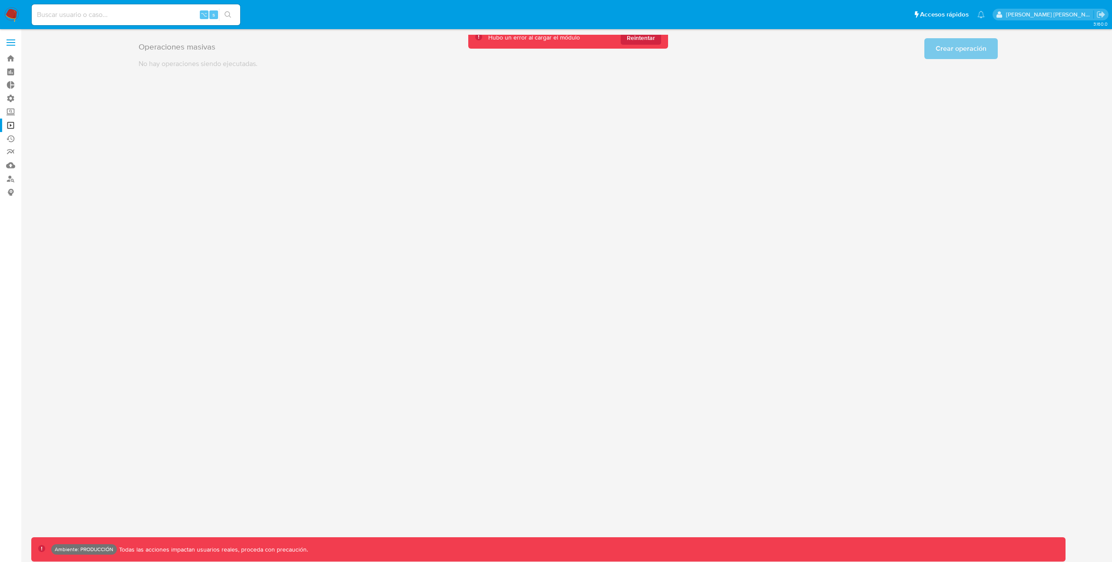
click at [600, 162] on div "3.160.0 Ambiente: PRODUCCIÓN Todas las acciones impactan usuarios reales, proce…" at bounding box center [568, 296] width 1074 height 522
click at [633, 37] on span "Reintentar" at bounding box center [641, 38] width 28 height 14
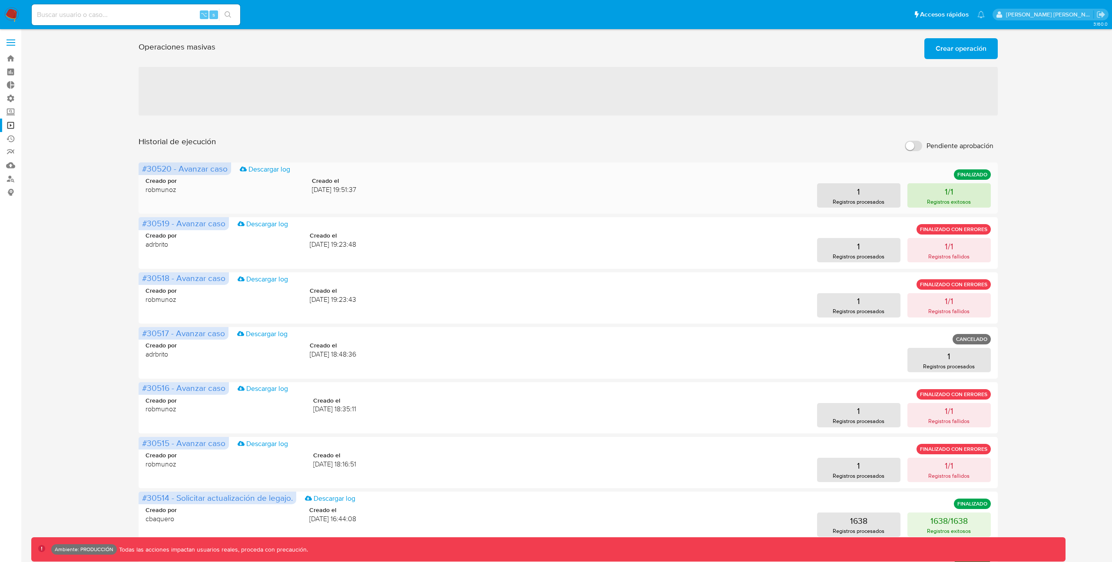
click at [928, 194] on button "1/1 Registros exitosos" at bounding box center [948, 195] width 83 height 24
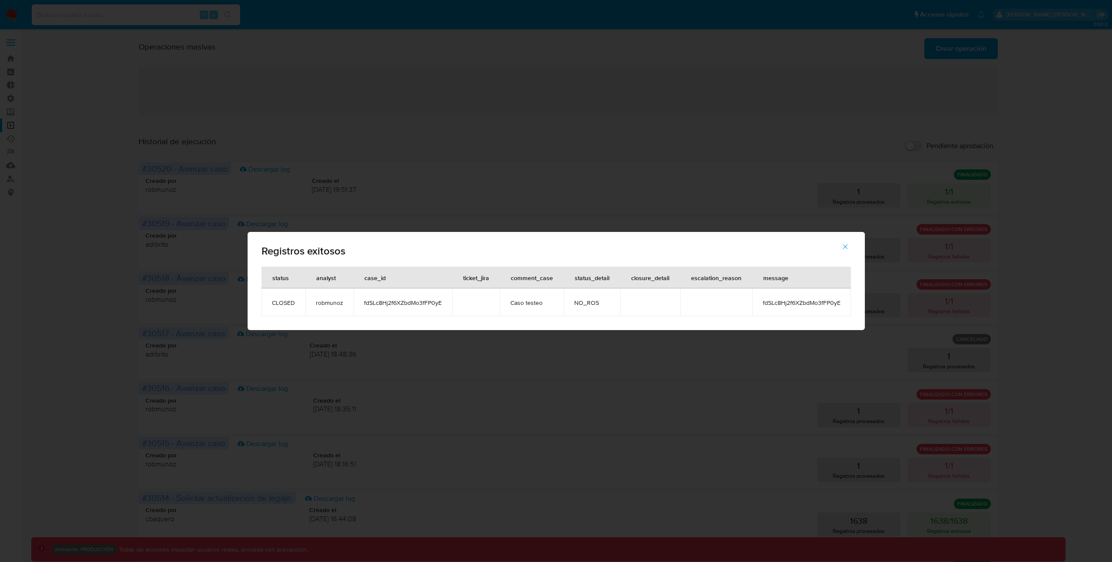
click at [415, 303] on span "fdSLc8Hj2f6XZbdMo3fFP0yE" at bounding box center [403, 303] width 78 height 8
click at [780, 172] on div "Registros exitosos status analyst case_id ticket_jira comment_case status_detai…" at bounding box center [556, 281] width 1112 height 562
click at [844, 247] on icon "button" at bounding box center [845, 247] width 8 height 8
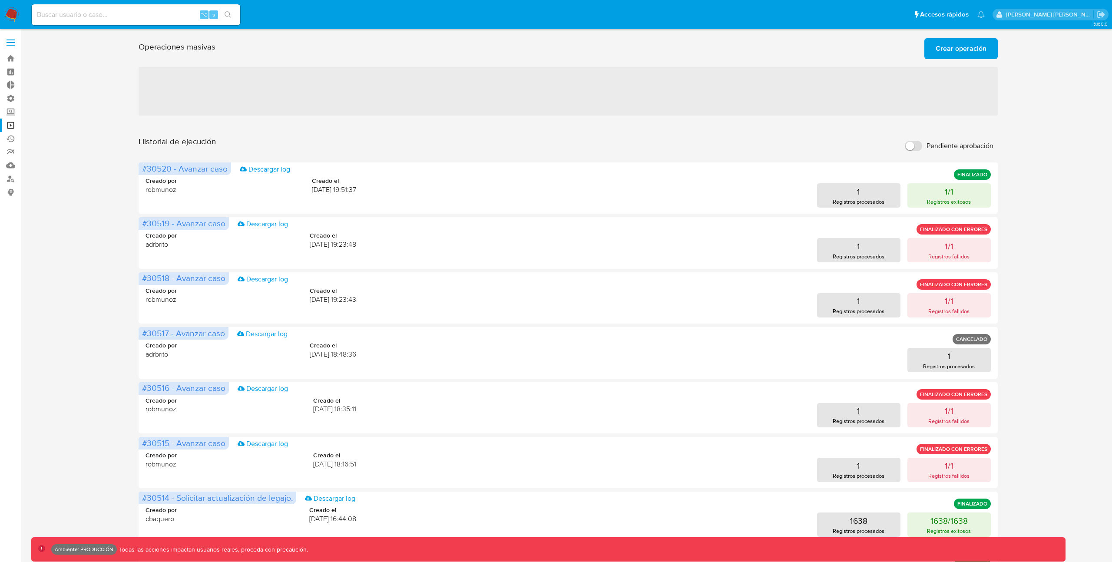
click at [76, 12] on input at bounding box center [136, 14] width 209 height 11
paste input "fdSLc8Hj2f6XZbdMo3fFP0yE"
type input "fdSLc8Hj2f6XZbdMo3fFP0yE"
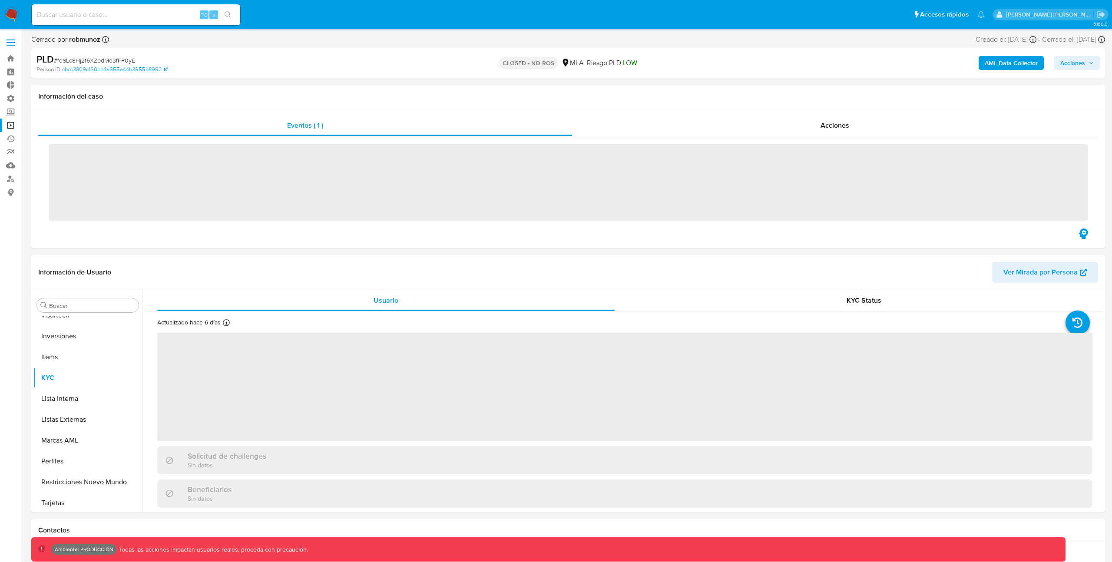
scroll to position [409, 0]
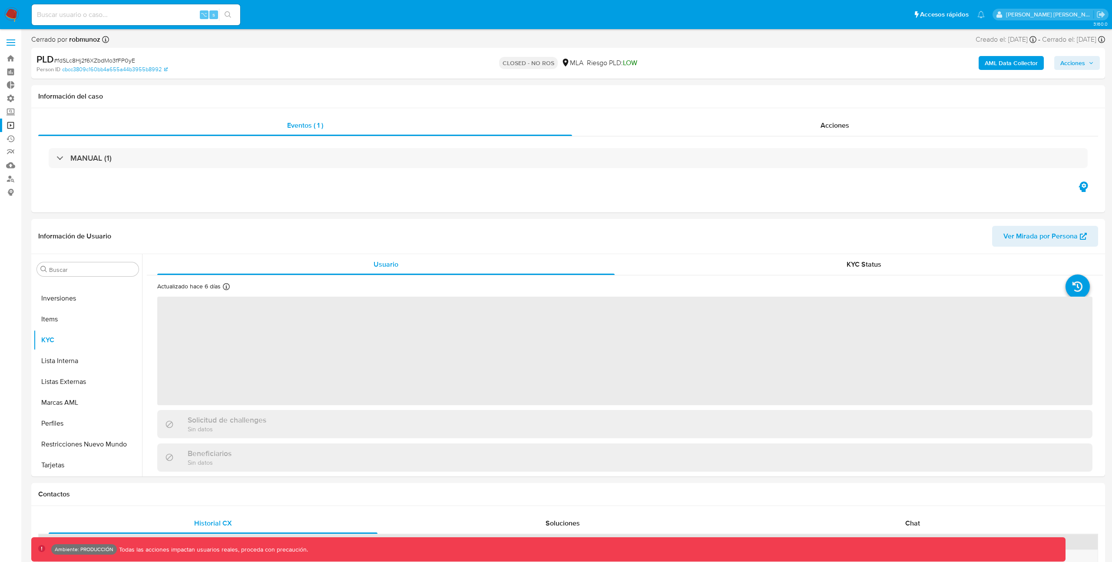
select select "10"
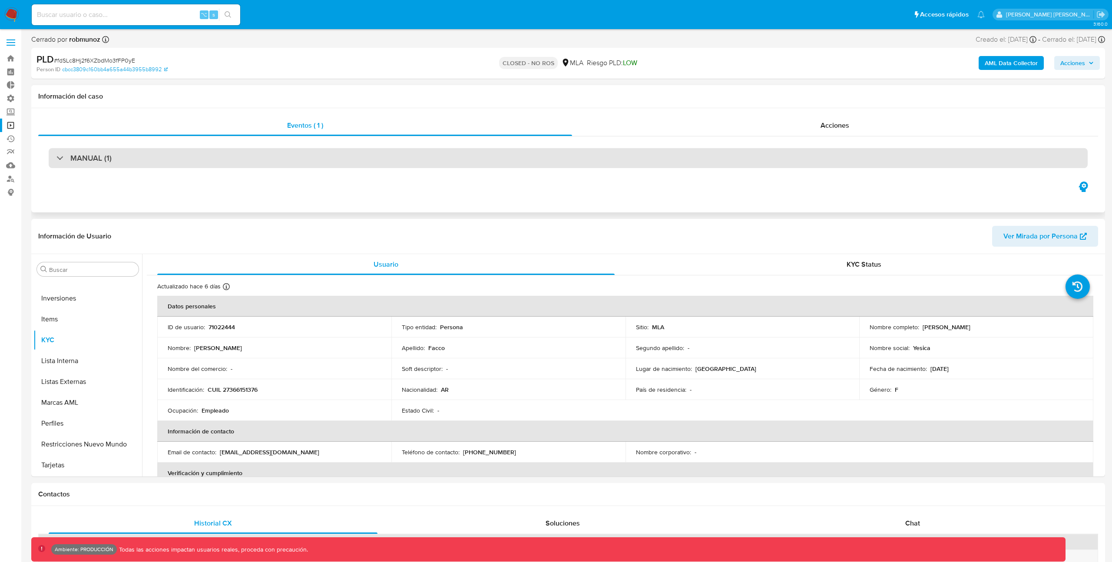
click at [63, 159] on div "MANUAL (1)" at bounding box center [83, 158] width 55 height 10
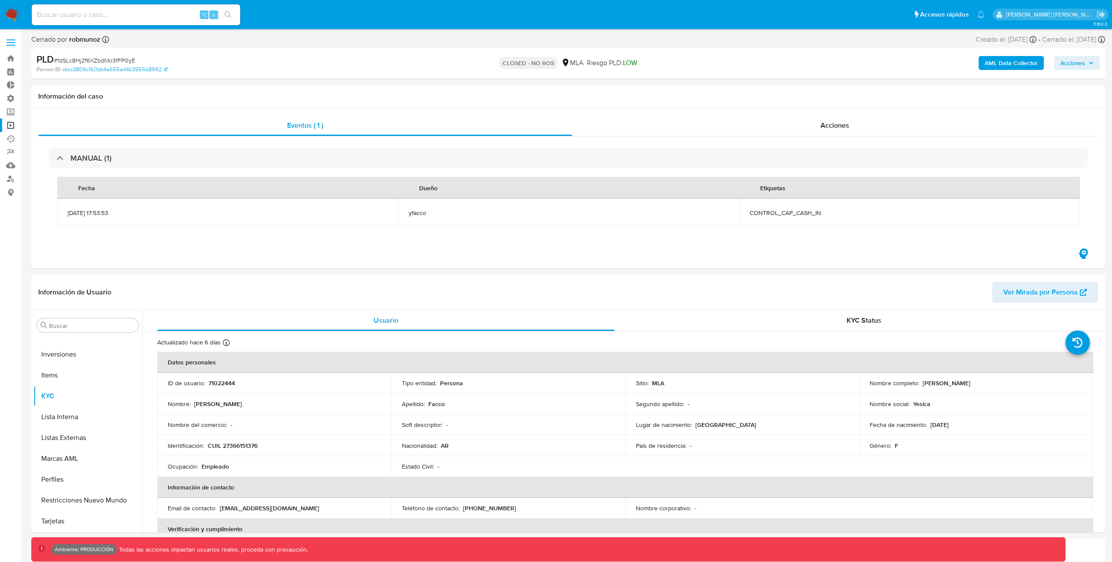
click at [89, 15] on input at bounding box center [136, 14] width 209 height 11
paste input "tBDMa4LSzCNs0E9DM7pMQSBY"
type input "tBDMa4LSzCNs0E9DM7pMQSBY"
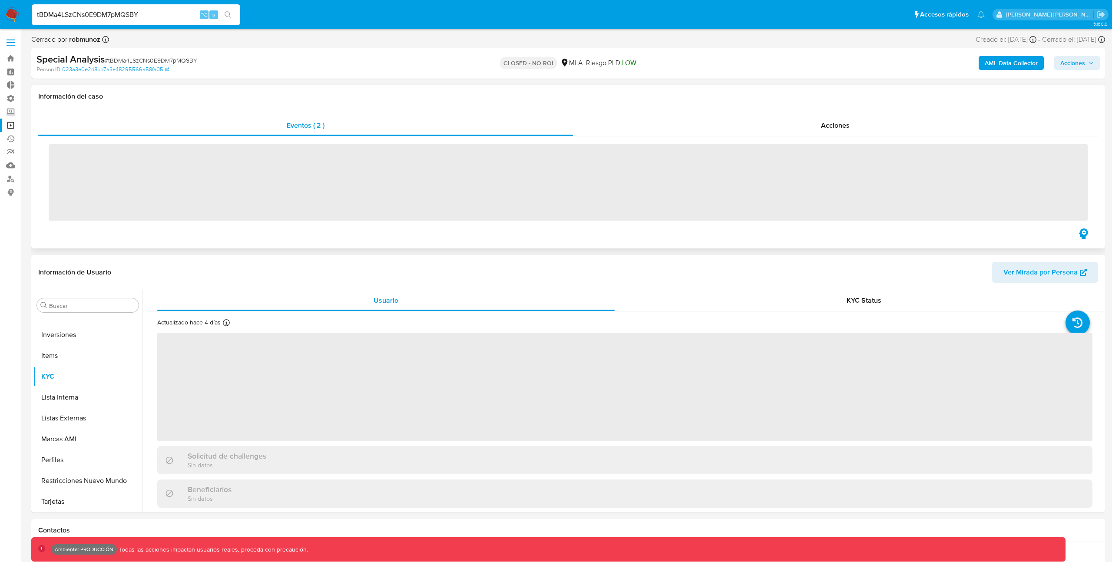
scroll to position [409, 0]
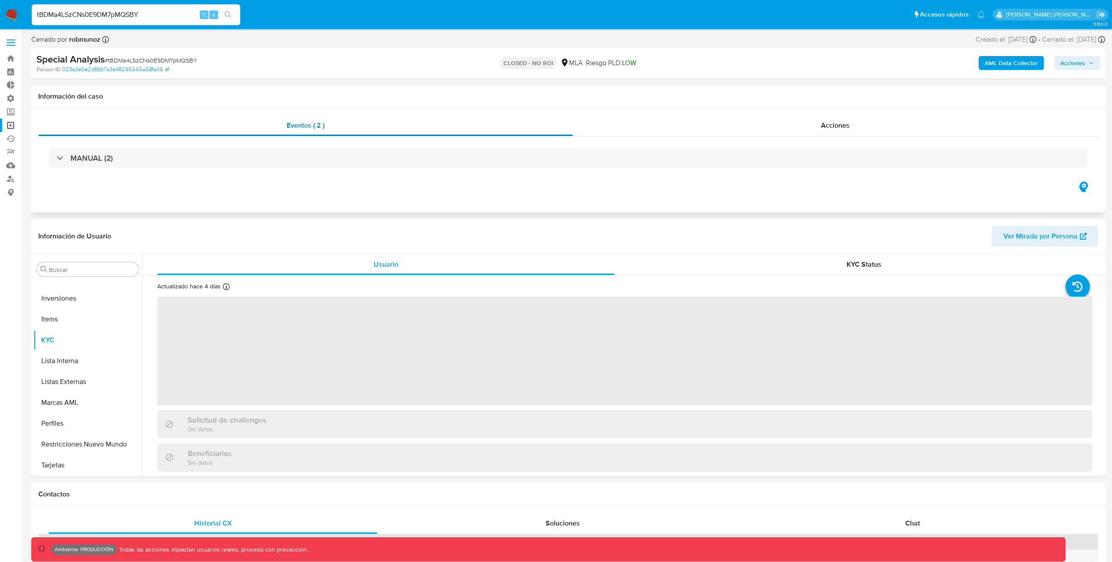
select select "10"
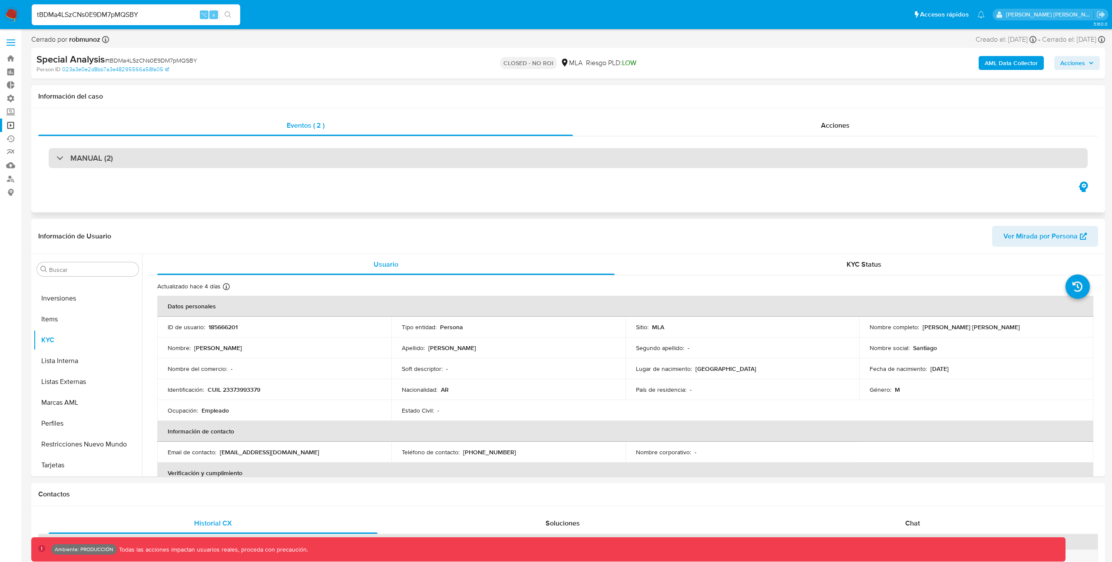
click at [56, 158] on div at bounding box center [56, 158] width 0 height 0
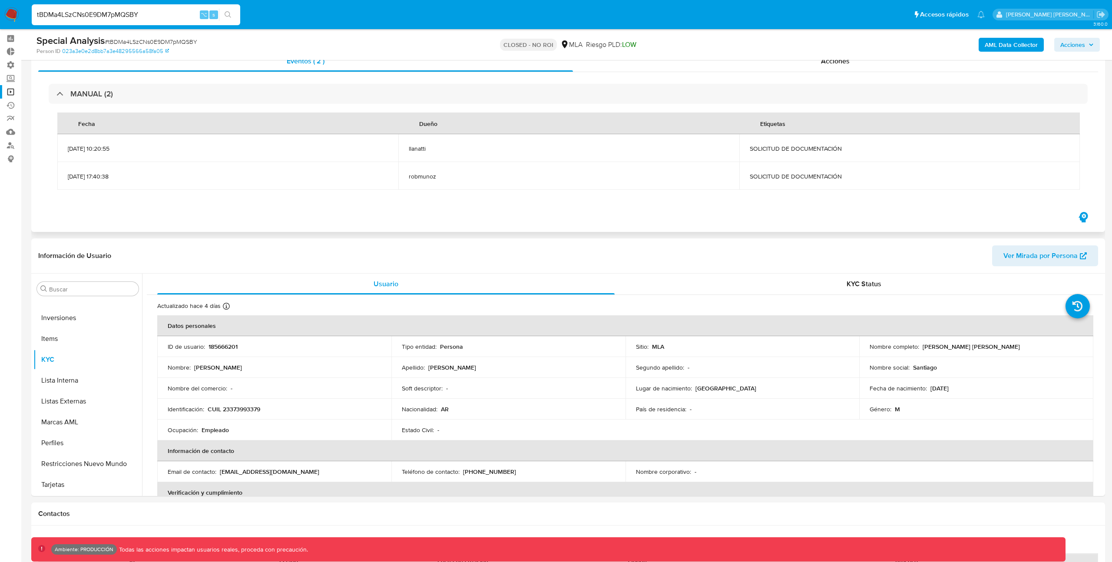
scroll to position [37, 0]
